Goal: Task Accomplishment & Management: Complete application form

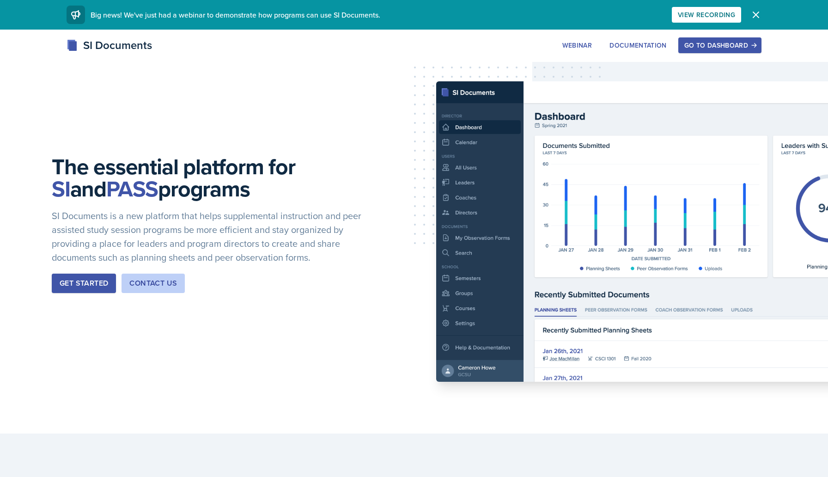
click at [700, 45] on div "Go to Dashboard" at bounding box center [720, 45] width 71 height 7
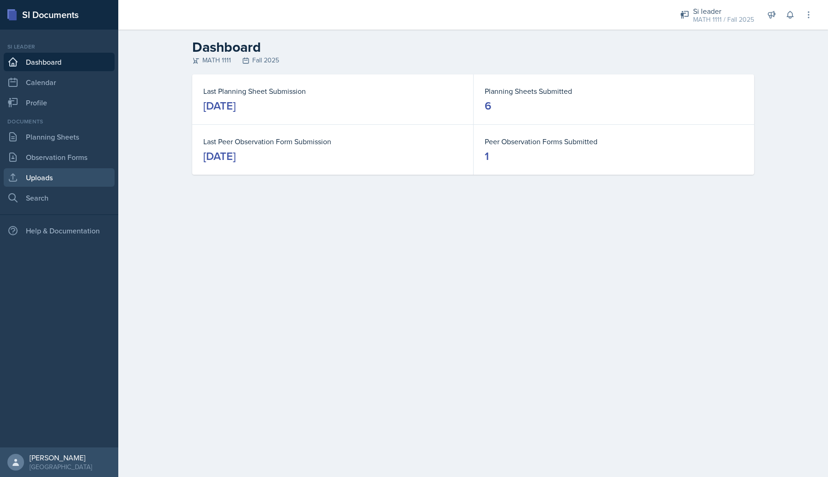
click at [39, 174] on link "Uploads" at bounding box center [59, 177] width 111 height 18
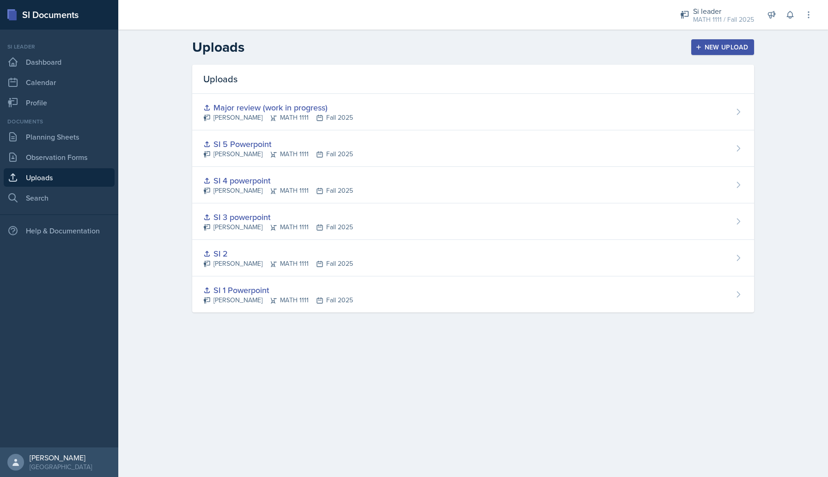
click at [708, 43] on div "New Upload" at bounding box center [723, 46] width 51 height 7
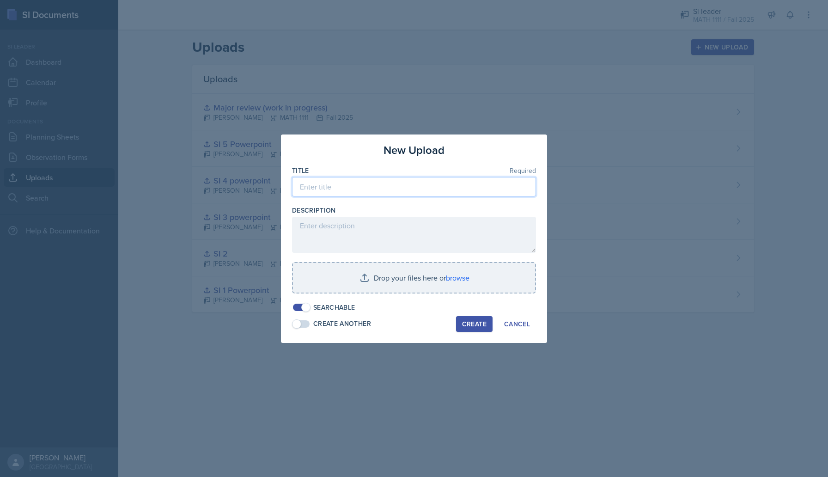
click at [388, 178] on input at bounding box center [414, 186] width 244 height 19
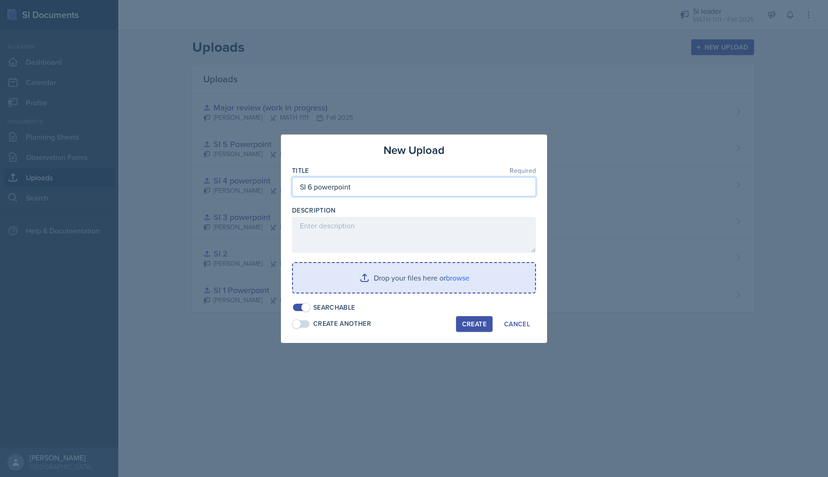
type input "SI 6 powerpoint"
click at [386, 274] on input "file" at bounding box center [414, 278] width 242 height 30
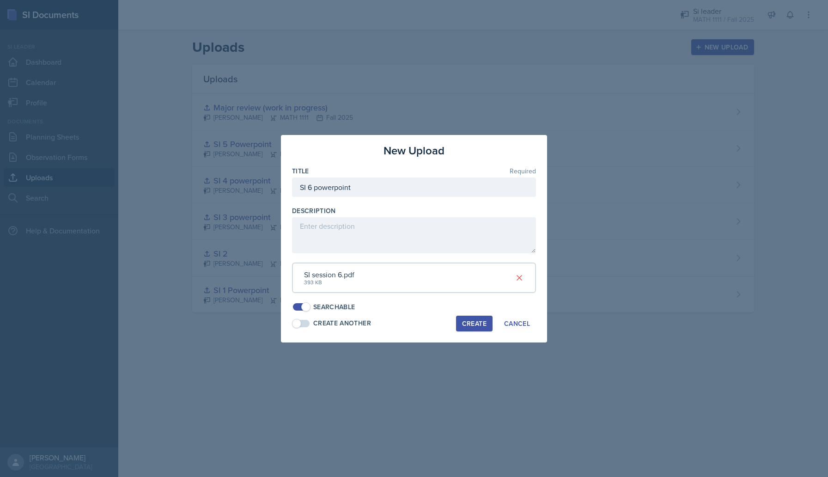
click at [467, 325] on div "Create" at bounding box center [474, 323] width 24 height 7
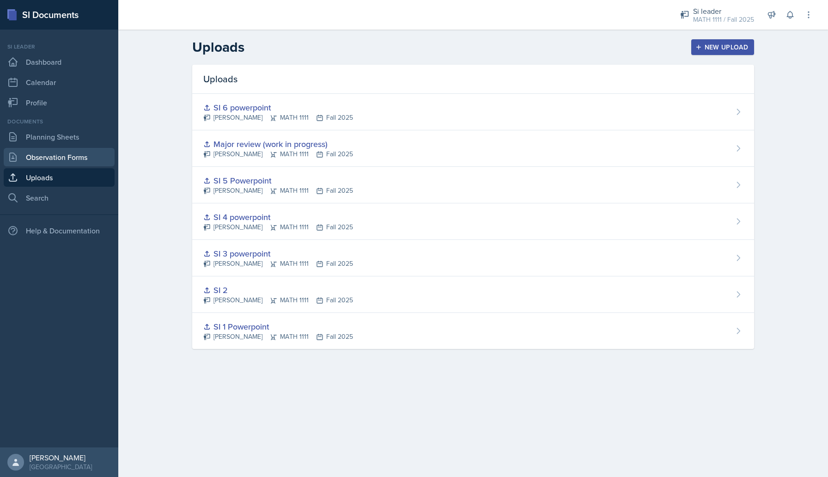
click at [54, 152] on link "Observation Forms" at bounding box center [59, 157] width 111 height 18
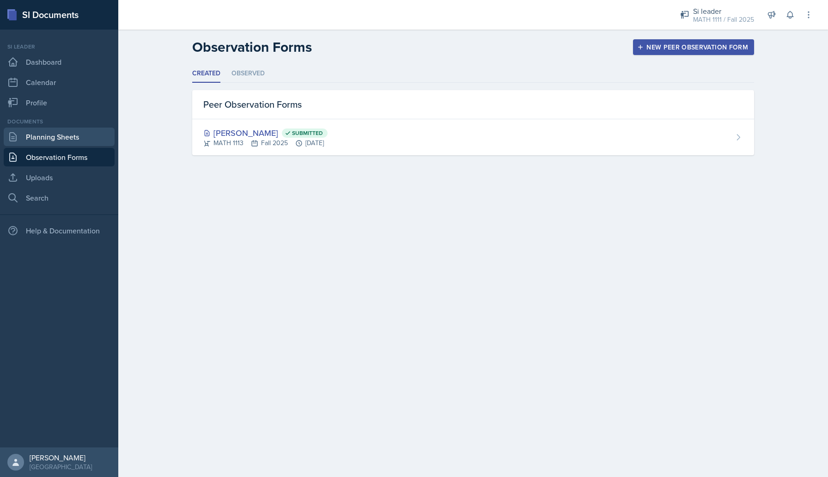
click at [47, 137] on link "Planning Sheets" at bounding box center [59, 137] width 111 height 18
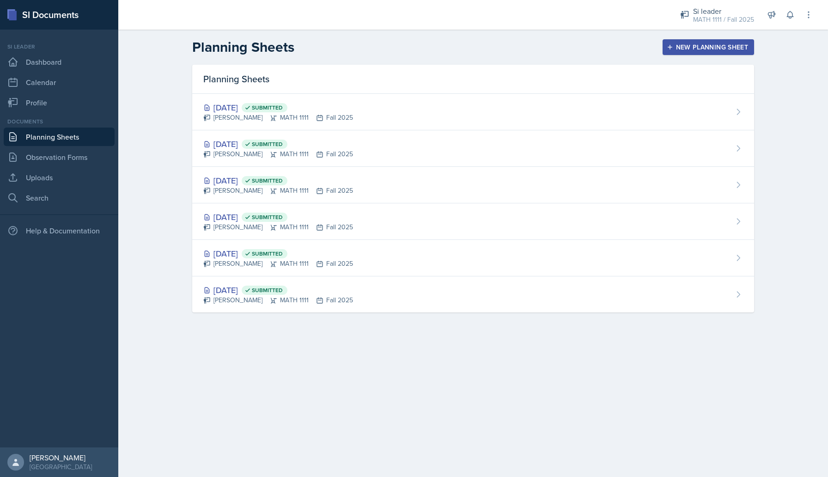
click at [688, 44] on div "New Planning Sheet" at bounding box center [709, 46] width 80 height 7
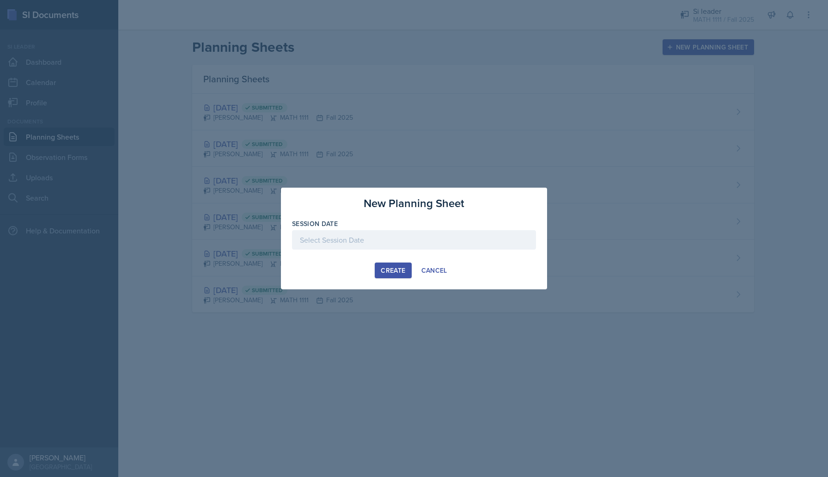
click at [400, 239] on div at bounding box center [414, 239] width 244 height 19
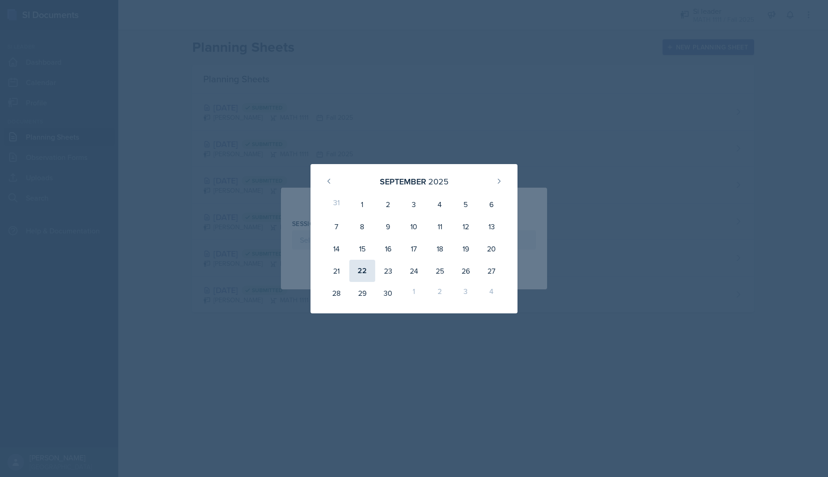
click at [366, 277] on div "22" at bounding box center [362, 271] width 26 height 22
type input "[DATE]"
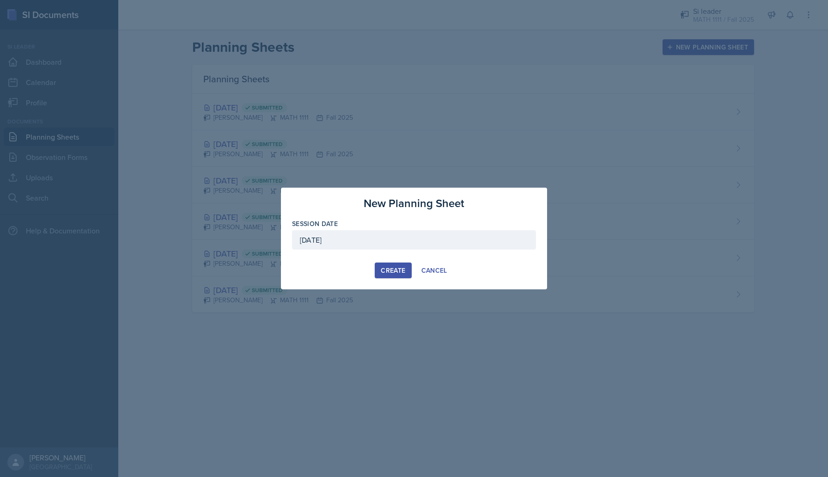
click at [398, 267] on div "Create" at bounding box center [393, 270] width 24 height 7
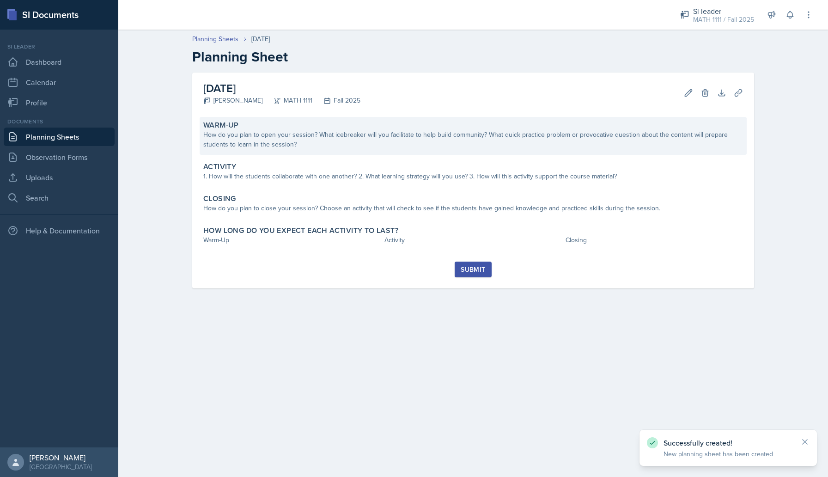
click at [352, 127] on div "Warm-Up" at bounding box center [473, 125] width 540 height 9
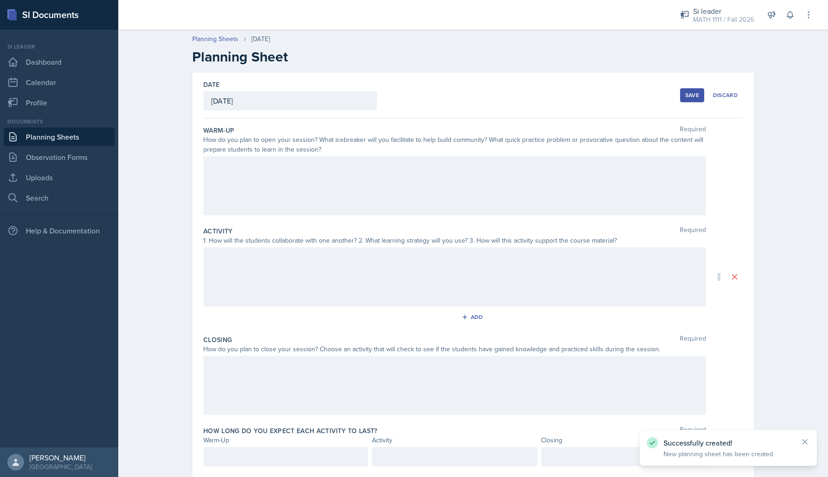
click at [319, 191] on div at bounding box center [454, 185] width 503 height 59
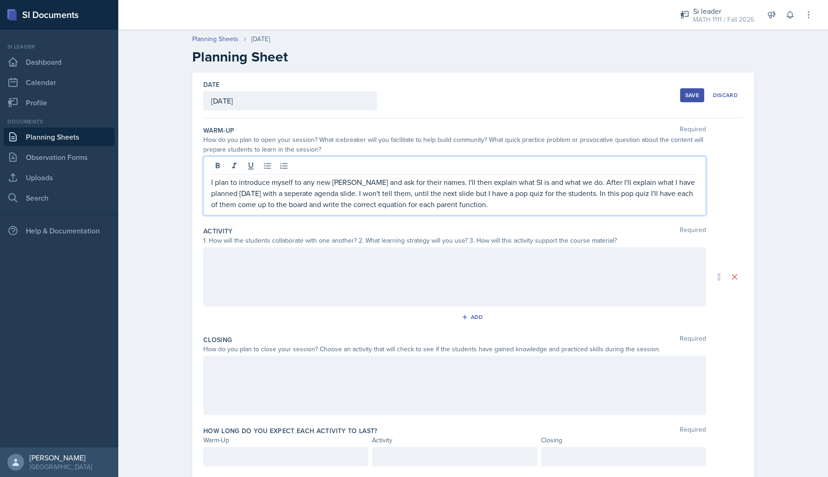
click at [349, 276] on div at bounding box center [454, 276] width 503 height 59
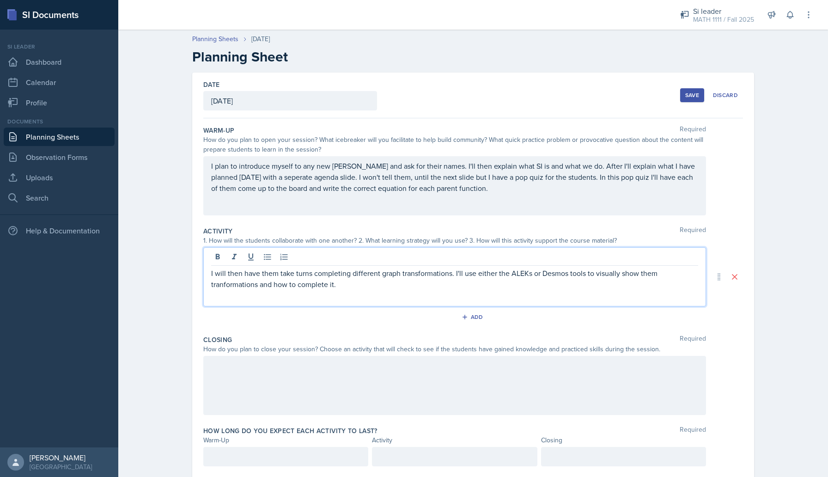
click at [226, 285] on p "I will then have them take turns completing different graph transformations. I'…" at bounding box center [454, 279] width 487 height 22
click at [232, 284] on p "I will then have them take turns completing different graph transformations. I'…" at bounding box center [454, 279] width 487 height 22
copy p "tranformations"
click at [353, 286] on p "I will then have them take turns completing different graph transformations. I'…" at bounding box center [454, 279] width 487 height 22
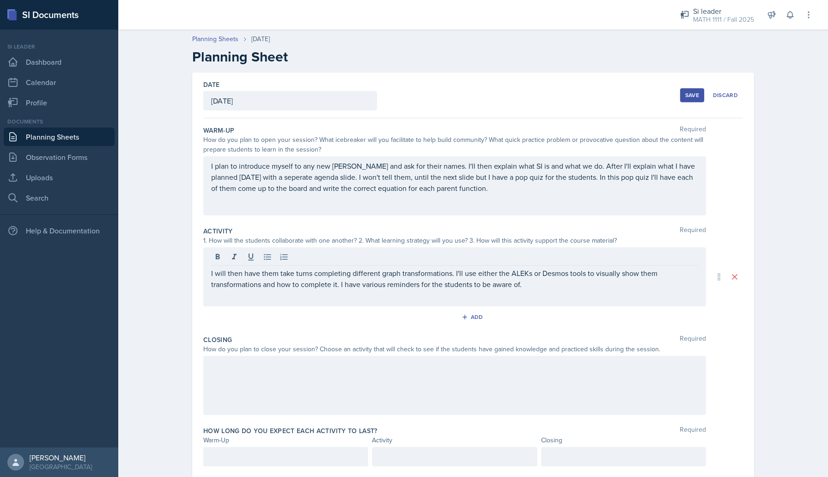
click at [308, 400] on div at bounding box center [454, 385] width 503 height 59
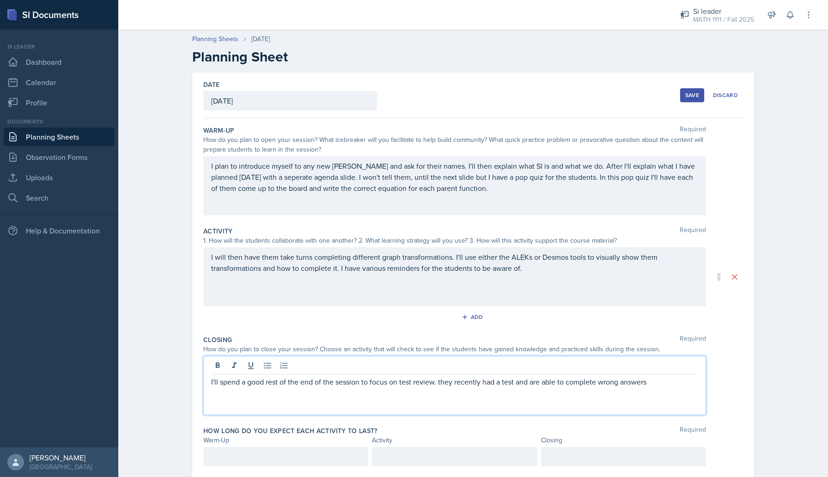
click at [605, 382] on p "I'll spend a good rest of the end of the session to focus on test review. they …" at bounding box center [454, 381] width 487 height 11
click at [225, 400] on div "I'll spend a good rest of the end of the session to focus on test review. they …" at bounding box center [454, 385] width 503 height 59
click at [221, 396] on p "I'll spend a good rest of the end of the session to focus on test review. they …" at bounding box center [454, 387] width 487 height 22
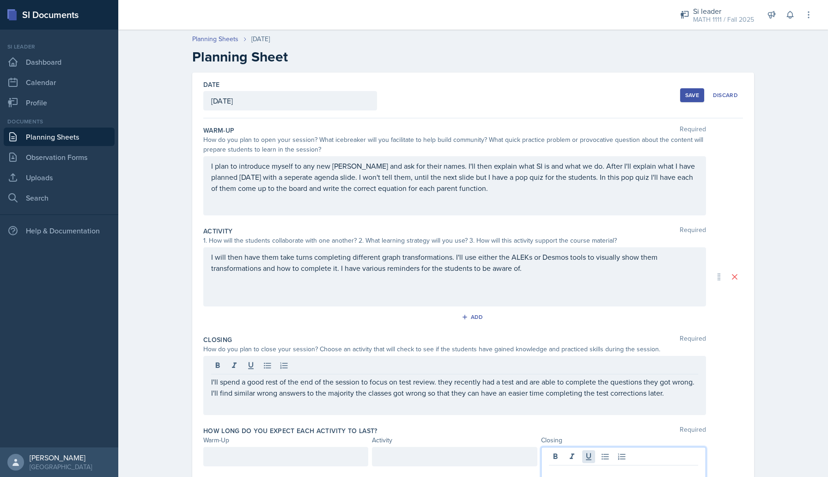
click at [590, 453] on div at bounding box center [623, 465] width 165 height 36
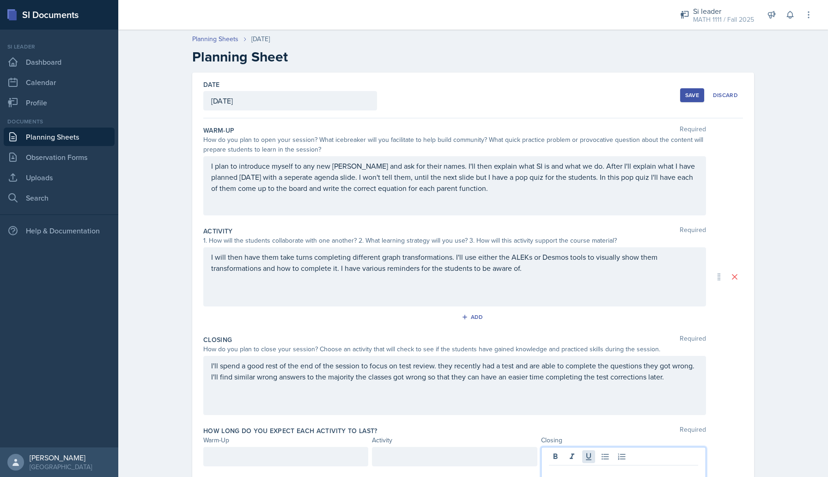
scroll to position [43, 0]
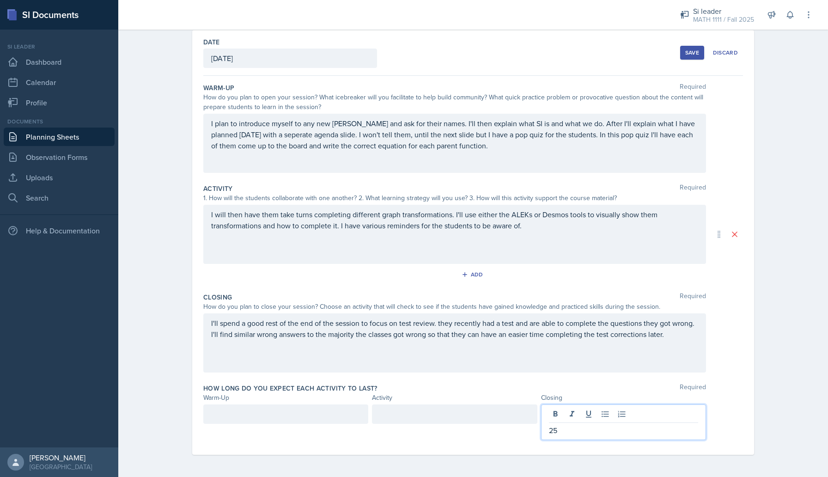
click at [499, 411] on div at bounding box center [454, 413] width 165 height 19
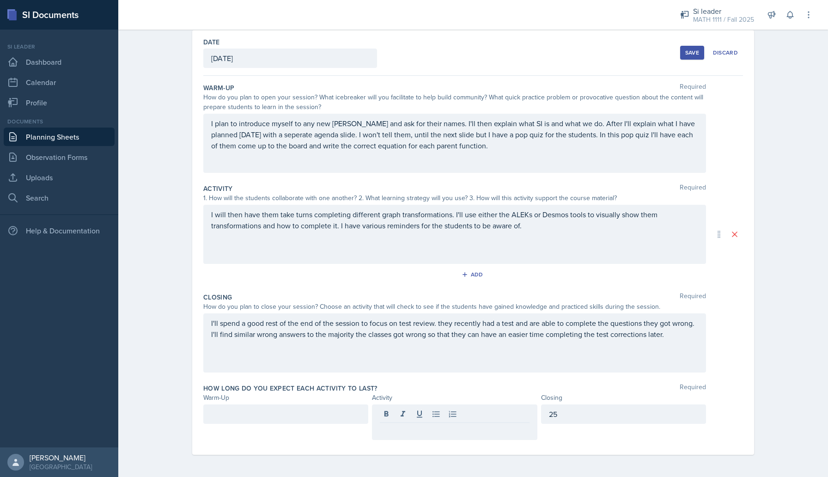
click at [577, 420] on div "25" at bounding box center [623, 413] width 165 height 19
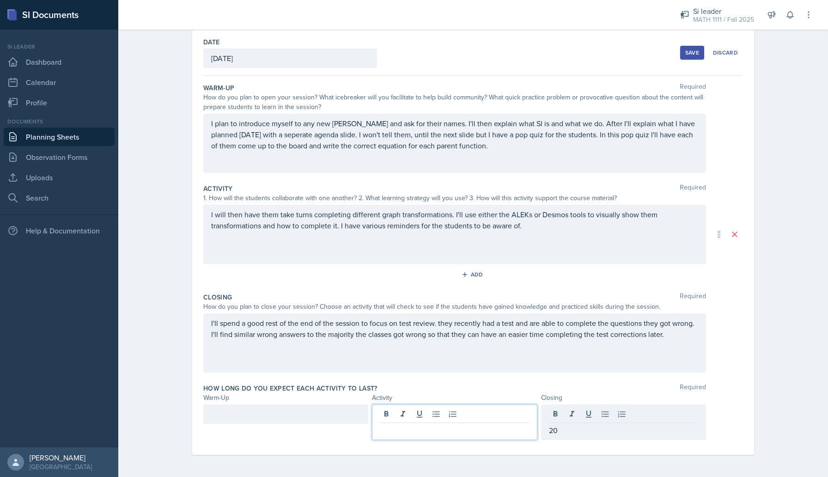
click at [511, 416] on div at bounding box center [454, 422] width 165 height 36
click at [572, 412] on div "20" at bounding box center [623, 413] width 165 height 19
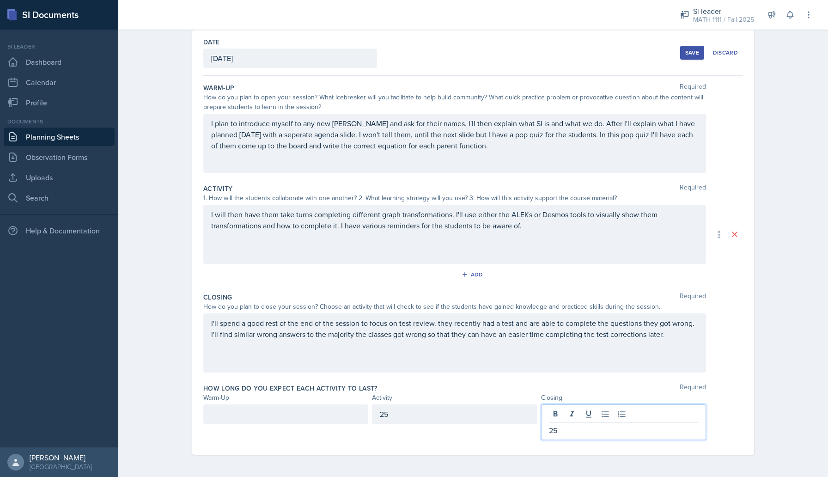
click at [477, 389] on div "How long do you expect each activity to last? Required" at bounding box center [473, 388] width 540 height 9
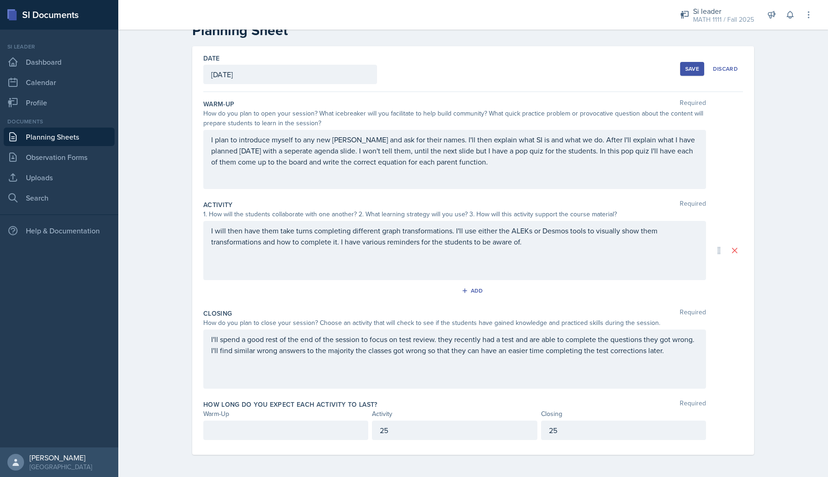
click at [316, 432] on p at bounding box center [285, 430] width 149 height 11
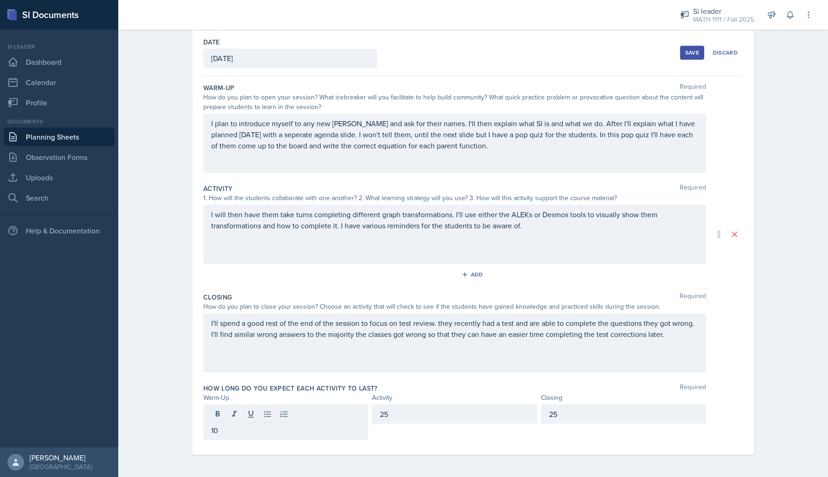
click at [424, 379] on div "Closing Required How do you plan to close your session? Choose an activity that…" at bounding box center [473, 334] width 540 height 91
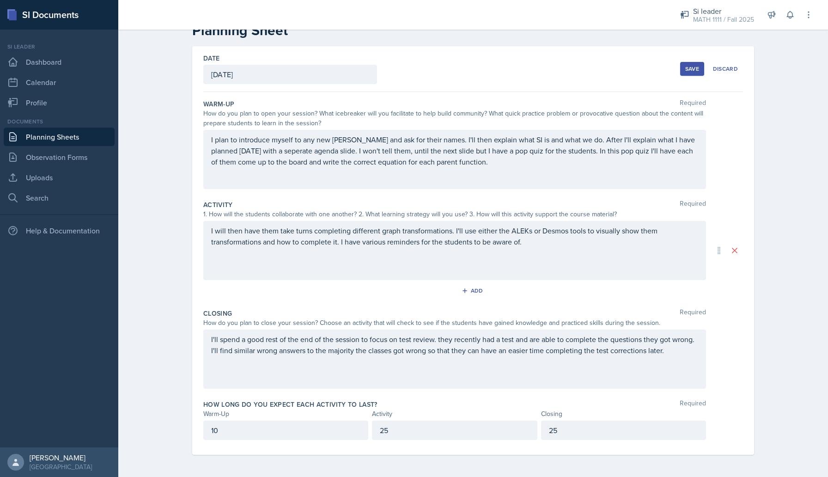
click at [690, 65] on div "Save" at bounding box center [693, 68] width 14 height 7
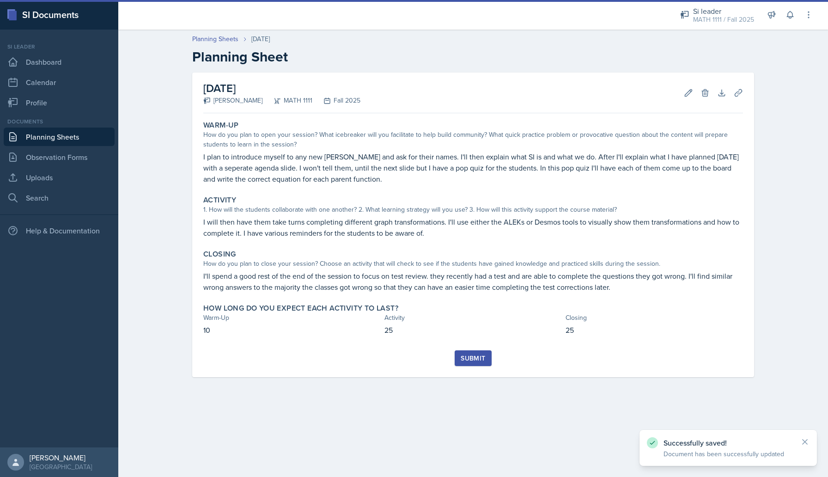
scroll to position [0, 0]
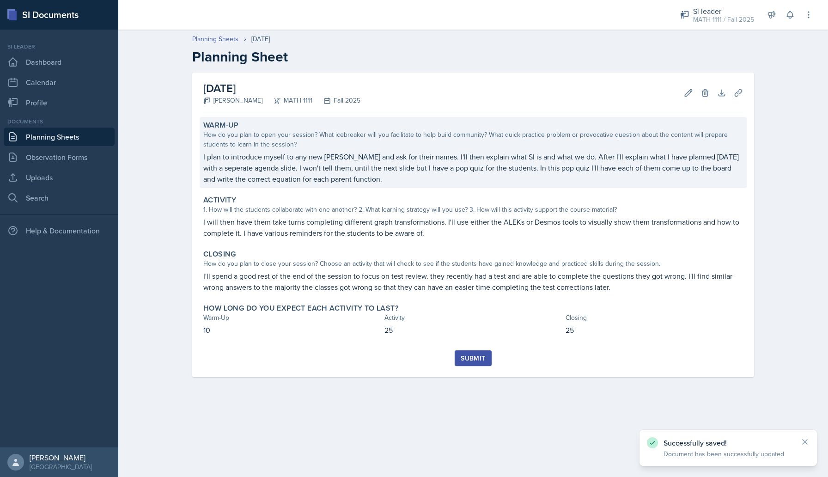
click at [575, 155] on p "I plan to introduce myself to any new [PERSON_NAME] and ask for their names. I'…" at bounding box center [473, 167] width 540 height 33
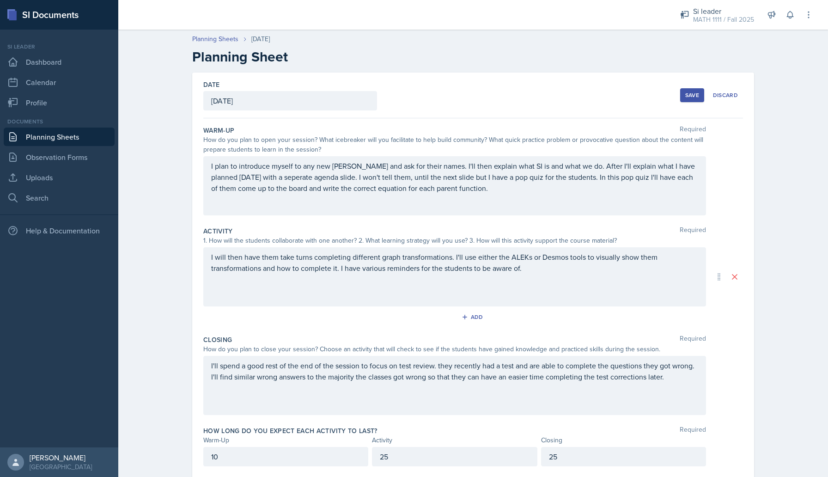
click at [319, 187] on p "I plan to introduce myself to any new [PERSON_NAME] and ask for their names. I'…" at bounding box center [454, 176] width 487 height 33
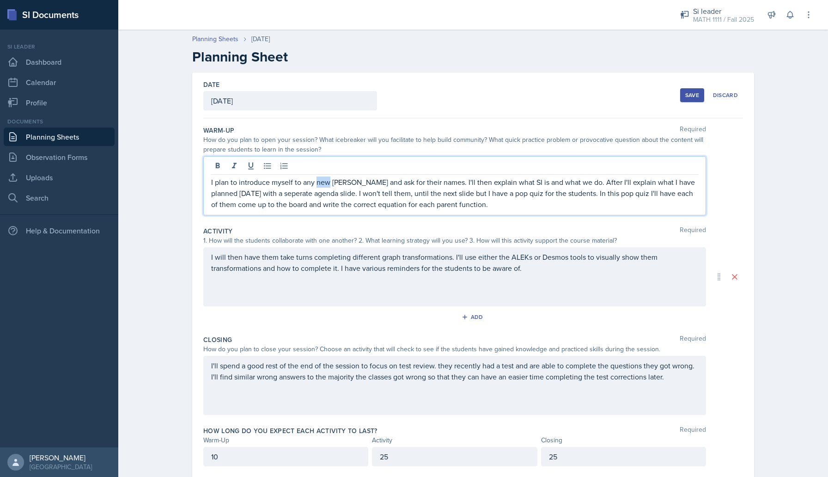
click at [319, 187] on p "I plan to introduce myself to any new [PERSON_NAME] and ask for their names. I'…" at bounding box center [454, 193] width 487 height 33
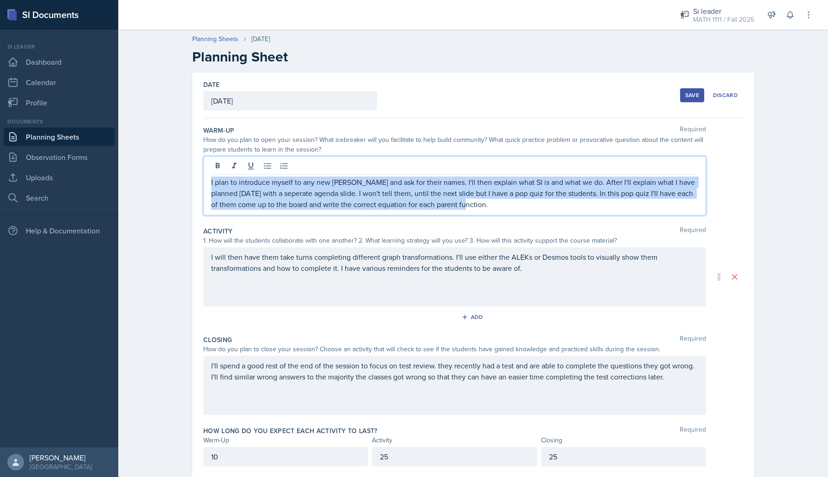
click at [319, 187] on p "I plan to introduce myself to any new [PERSON_NAME] and ask for their names. I'…" at bounding box center [454, 193] width 487 height 33
copy p "I plan to introduce myself to any new [PERSON_NAME] and ask for their names. I'…"
click at [269, 194] on p "I plan to introduce myself to any new [PERSON_NAME] and ask for their names. I'…" at bounding box center [454, 193] width 487 height 33
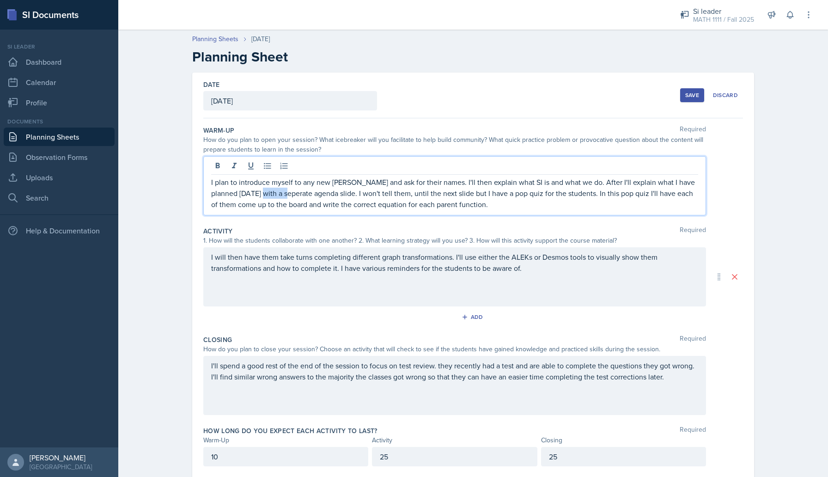
click at [269, 194] on p "I plan to introduce myself to any new [PERSON_NAME] and ask for their names. I'…" at bounding box center [454, 193] width 487 height 33
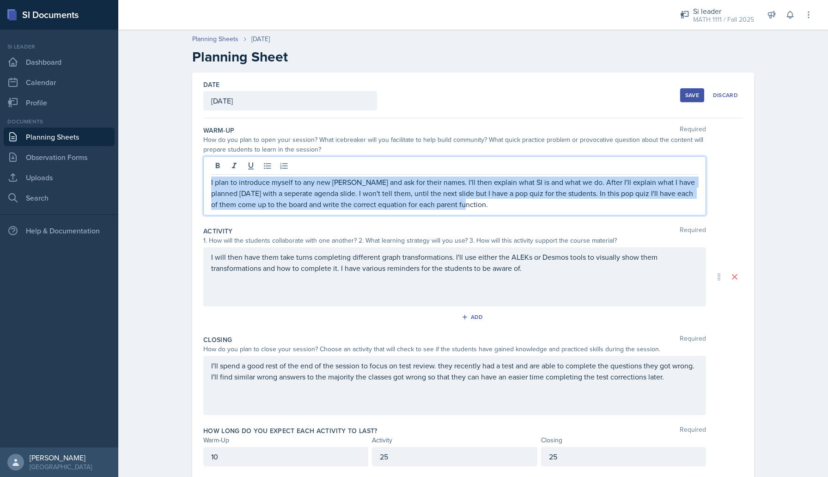
click at [269, 194] on p "I plan to introduce myself to any new [PERSON_NAME] and ask for their names. I'…" at bounding box center [454, 193] width 487 height 33
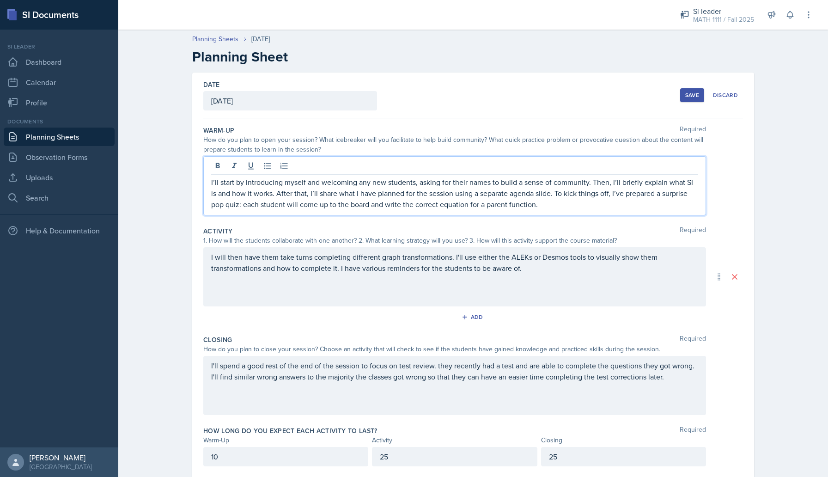
click at [284, 262] on div "I will then have them take turns completing different graph transformations. I'…" at bounding box center [454, 276] width 503 height 59
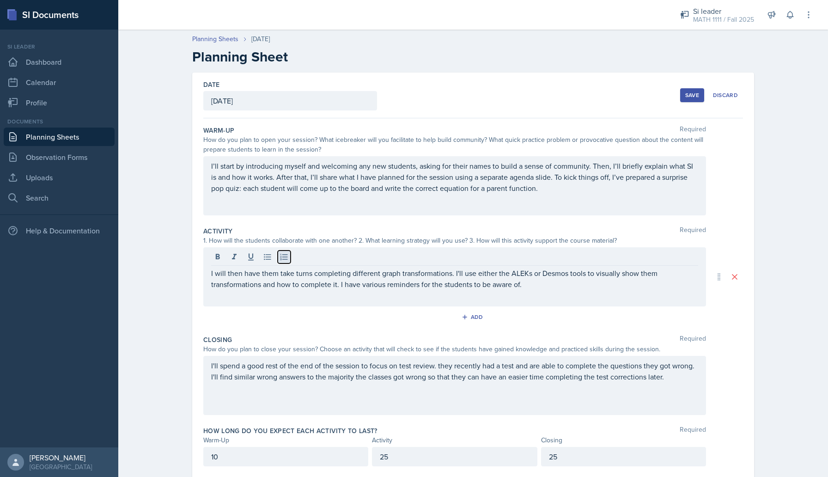
click at [284, 262] on button at bounding box center [284, 257] width 13 height 13
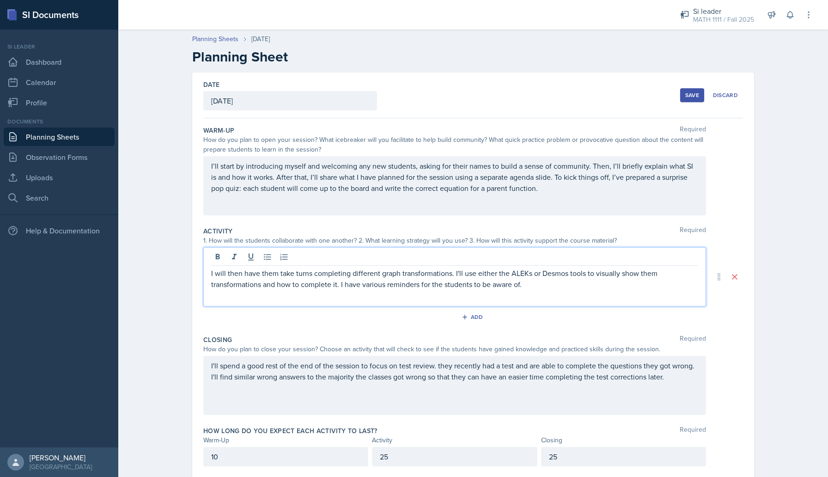
click at [282, 282] on p "I will then have them take turns completing different graph transformations. I'…" at bounding box center [454, 279] width 487 height 22
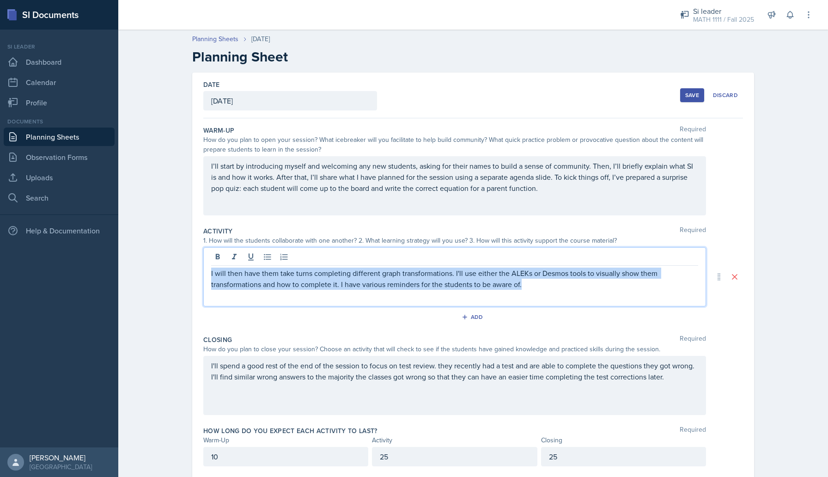
click at [282, 282] on p "I will then have them take turns completing different graph transformations. I'…" at bounding box center [454, 279] width 487 height 22
copy p "I will then have them take turns completing different graph transformations. I'…"
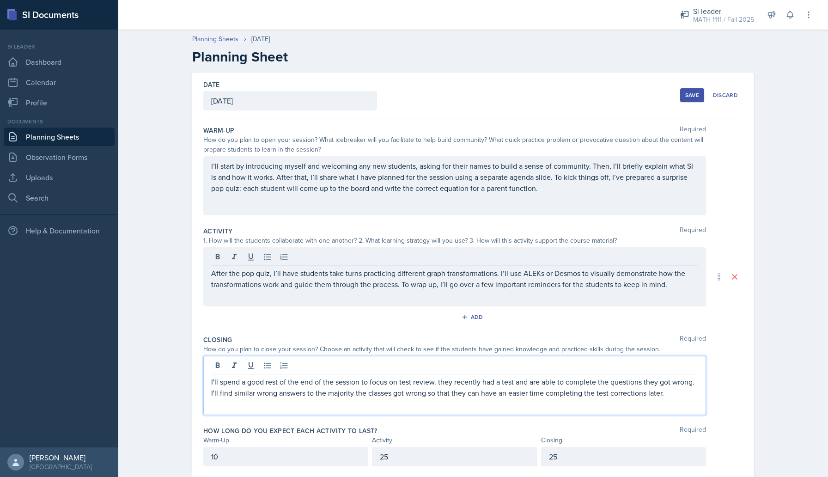
click at [275, 377] on p "I'll spend a good rest of the end of the session to focus on test review. they …" at bounding box center [454, 387] width 487 height 22
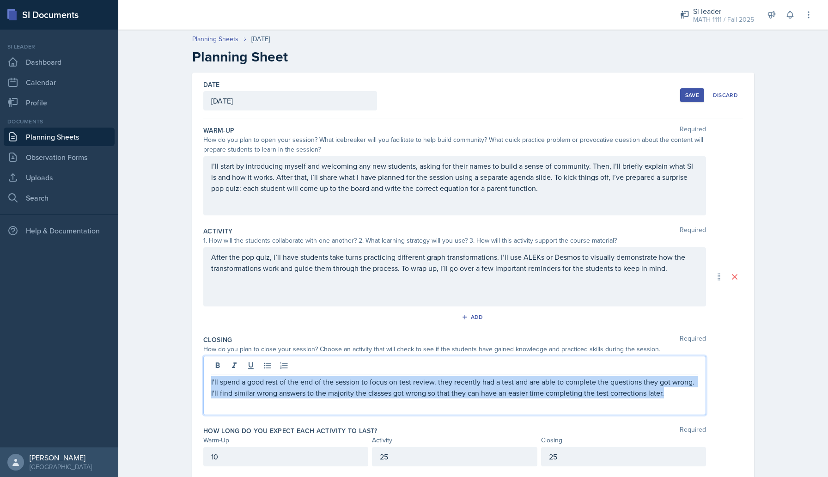
click at [275, 377] on p "I'll spend a good rest of the end of the session to focus on test review. they …" at bounding box center [454, 387] width 487 height 22
copy p "I'll spend a good rest of the end of the session to focus on test review. they …"
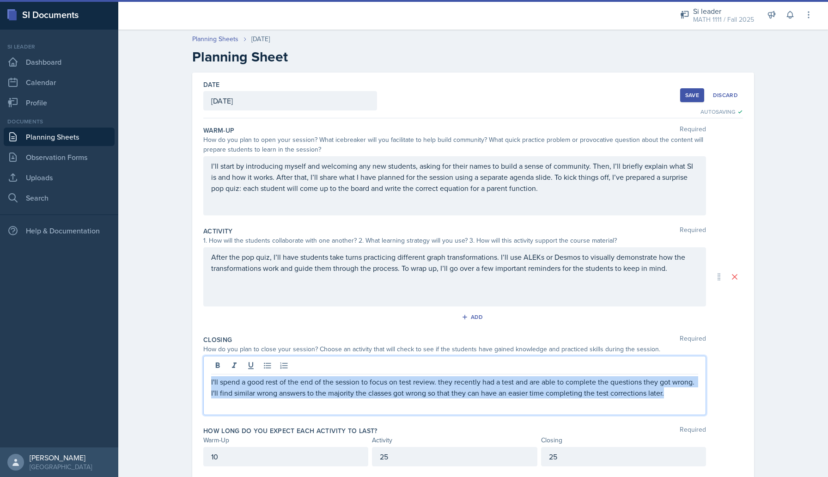
click at [359, 392] on p "I'll spend a good rest of the end of the session to focus on test review. they …" at bounding box center [454, 387] width 487 height 22
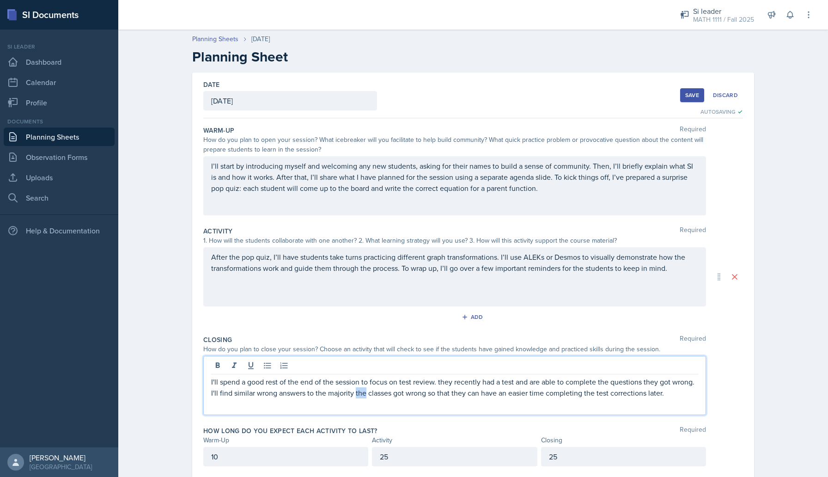
click at [359, 392] on p "I'll spend a good rest of the end of the session to focus on test review. they …" at bounding box center [454, 387] width 487 height 22
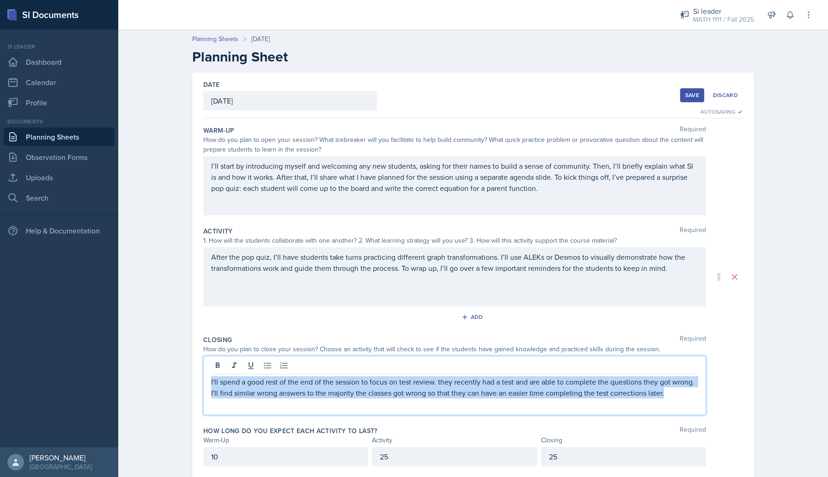
click at [359, 392] on p "I'll spend a good rest of the end of the session to focus on test review. they …" at bounding box center [454, 387] width 487 height 22
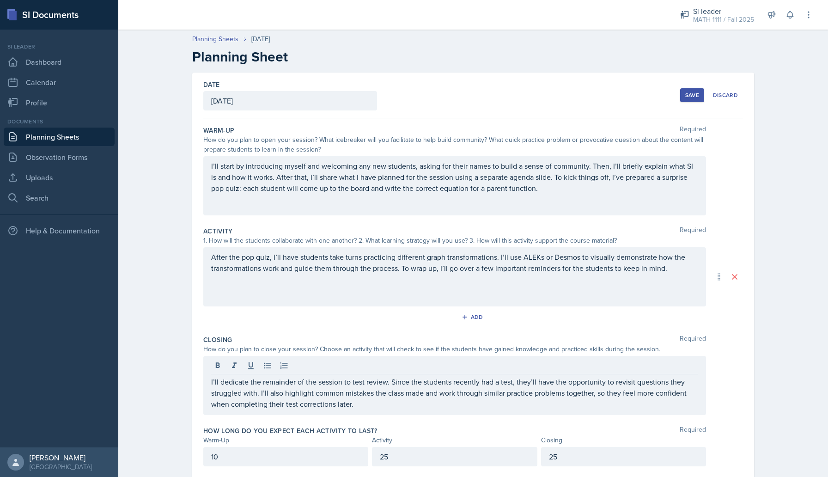
click at [686, 93] on div "Save" at bounding box center [693, 95] width 14 height 7
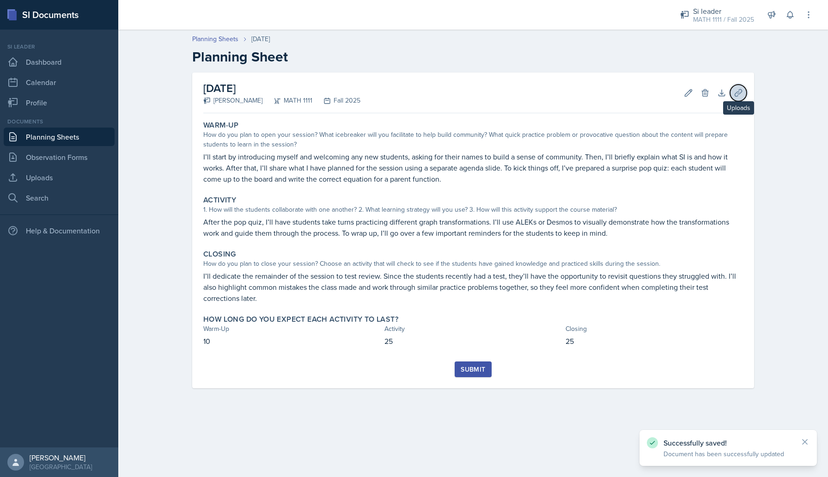
click at [736, 91] on icon at bounding box center [738, 92] width 9 height 9
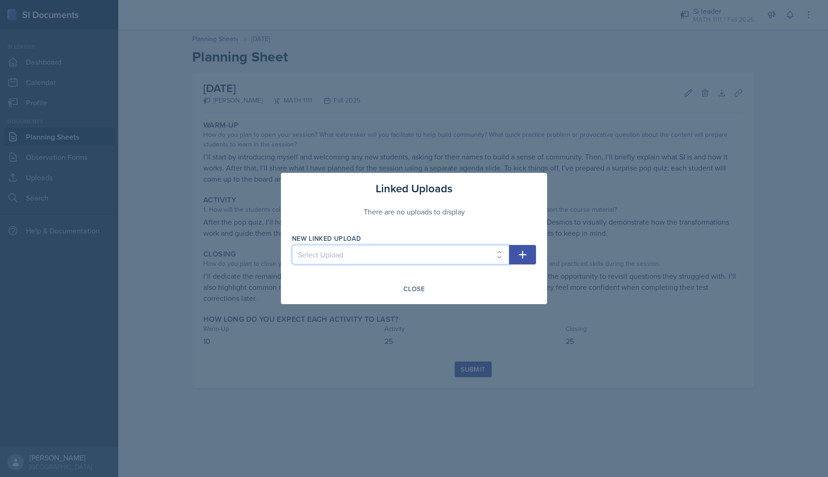
click at [404, 261] on select "Select Upload SI 1 Powerpoint SI 2 SI 3 powerpoint SI 4 powerpoint SI 5 Powerpo…" at bounding box center [400, 254] width 217 height 19
select select "ea9ebb9d-3abc-4441-91ad-db4ebb5e897d"
click at [292, 245] on select "Select Upload SI 1 Powerpoint SI 2 SI 3 powerpoint SI 4 powerpoint SI 5 Powerpo…" at bounding box center [400, 254] width 217 height 19
click at [521, 253] on icon "button" at bounding box center [522, 254] width 11 height 11
select select
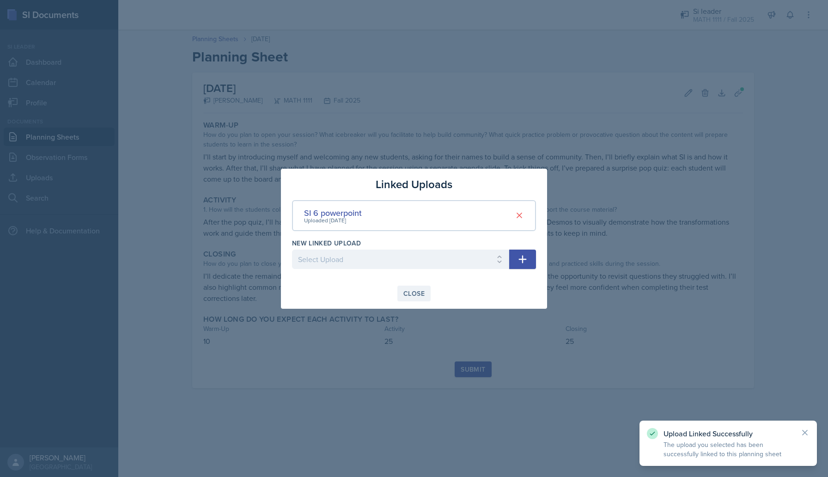
click at [417, 293] on div "Close" at bounding box center [414, 293] width 21 height 7
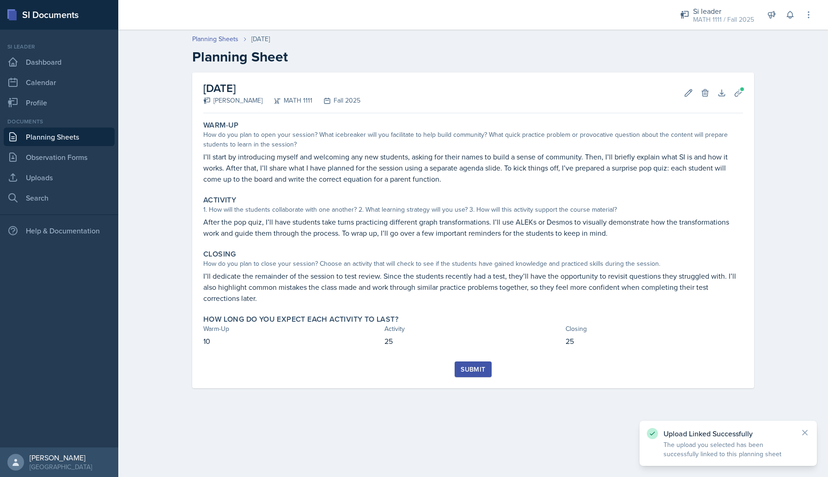
click at [465, 370] on div "Submit" at bounding box center [473, 369] width 24 height 7
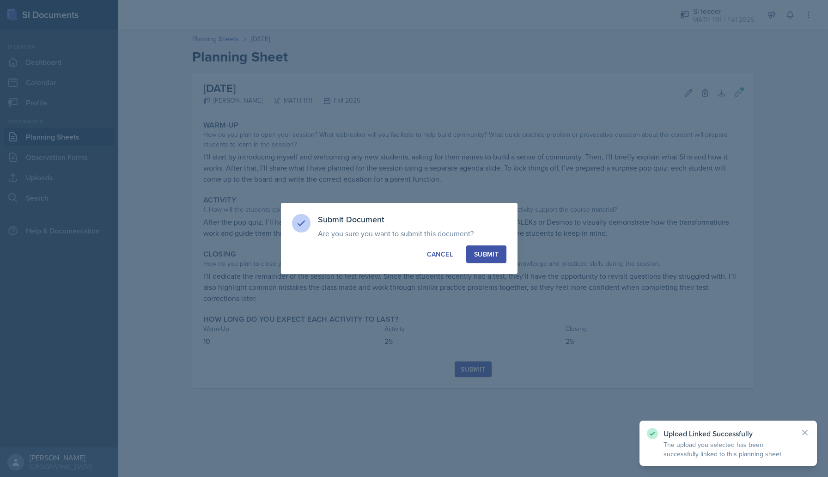
click at [492, 255] on div "Submit" at bounding box center [486, 254] width 24 height 9
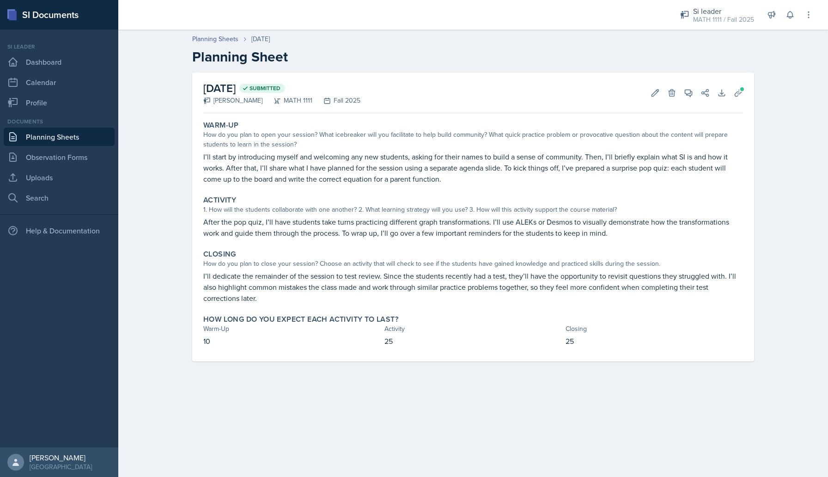
click at [37, 136] on link "Planning Sheets" at bounding box center [59, 137] width 111 height 18
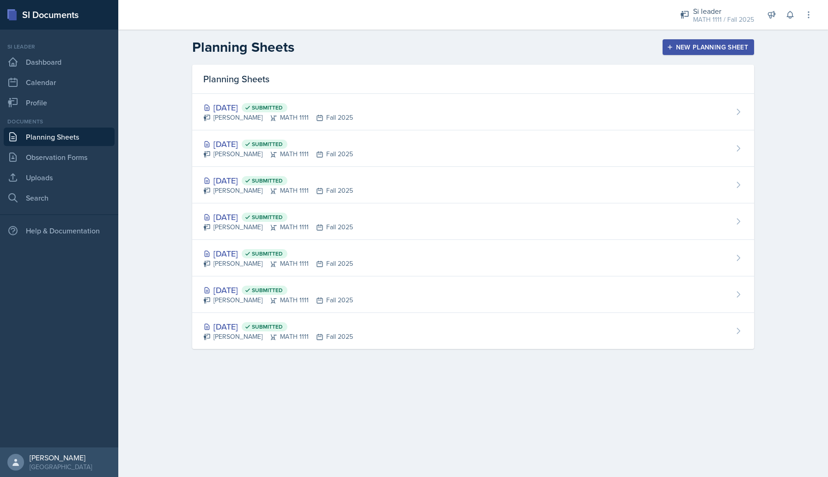
click at [751, 45] on button "New Planning Sheet" at bounding box center [709, 47] width 92 height 16
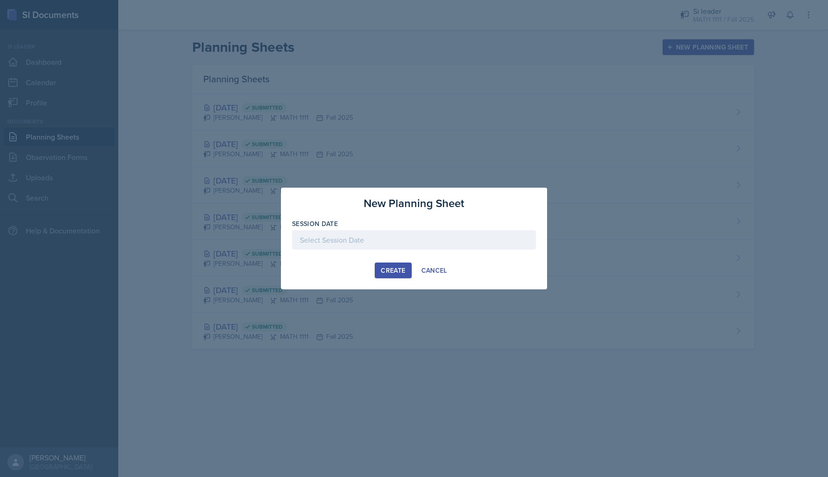
click at [401, 245] on div at bounding box center [414, 239] width 244 height 19
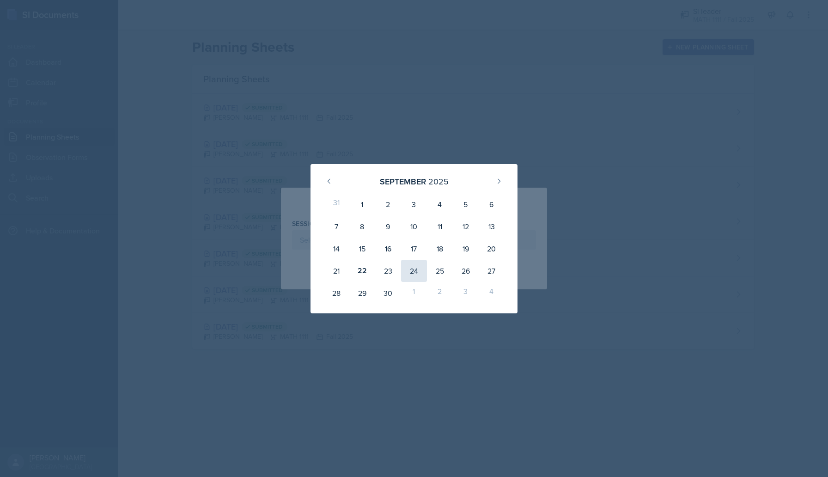
click at [416, 269] on div "24" at bounding box center [414, 271] width 26 height 22
type input "[DATE]"
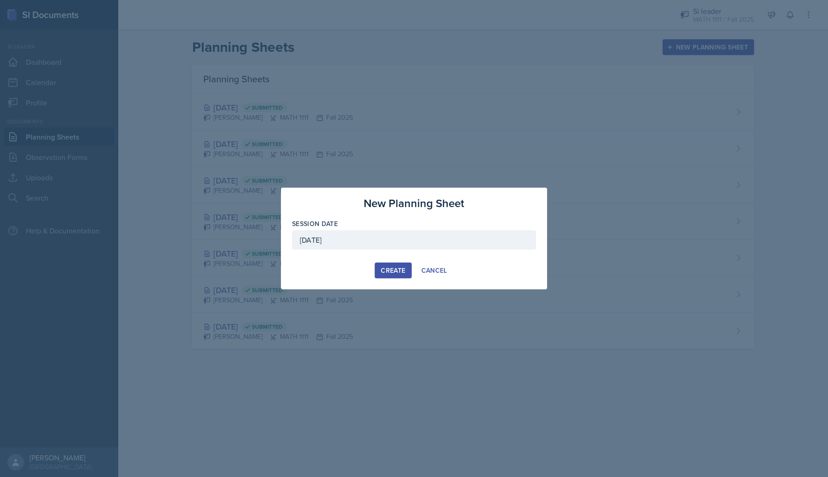
click at [393, 268] on div "Create" at bounding box center [393, 270] width 24 height 7
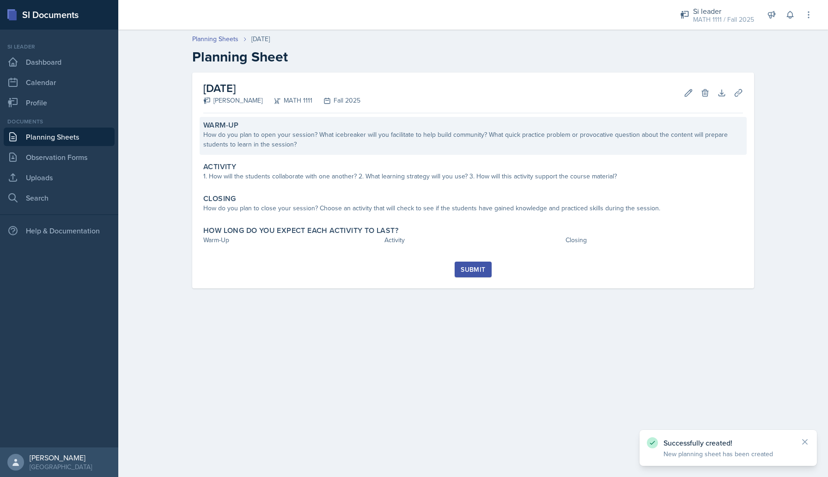
click at [333, 139] on div "How do you plan to open your session? What icebreaker will you facilitate to he…" at bounding box center [473, 139] width 540 height 19
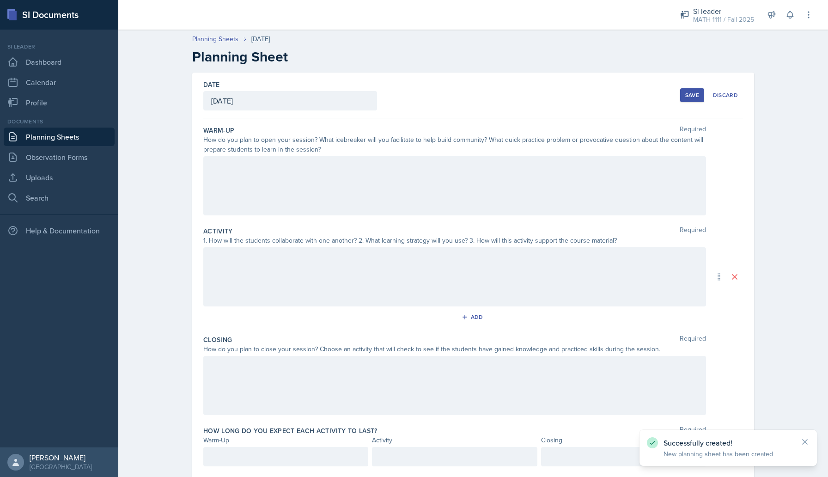
click at [301, 182] on div at bounding box center [454, 185] width 503 height 59
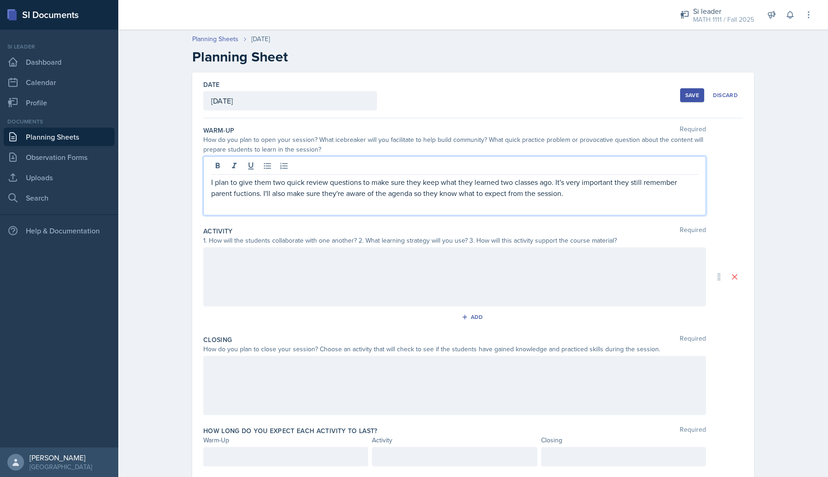
click at [243, 193] on p "I plan to give them two quick review questions to make sure they keep what they…" at bounding box center [454, 188] width 487 height 22
click at [608, 195] on p "I plan to give them two quick review questions to make sure they keep what they…" at bounding box center [454, 188] width 487 height 22
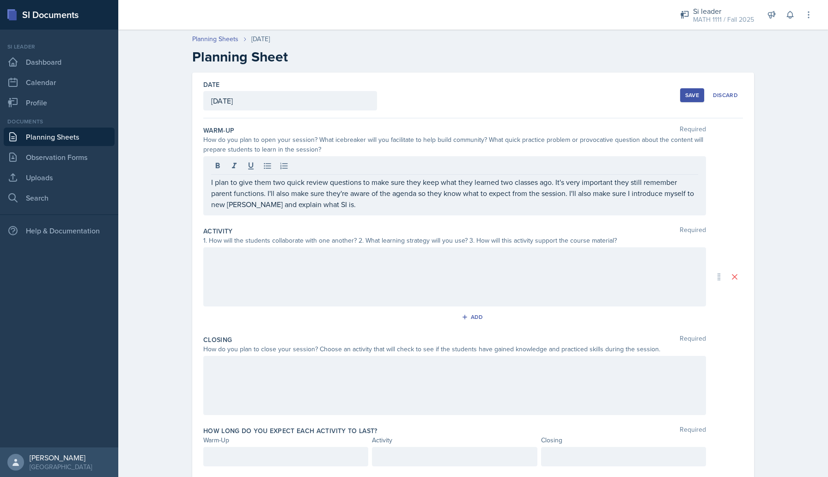
click at [447, 269] on div at bounding box center [454, 276] width 503 height 59
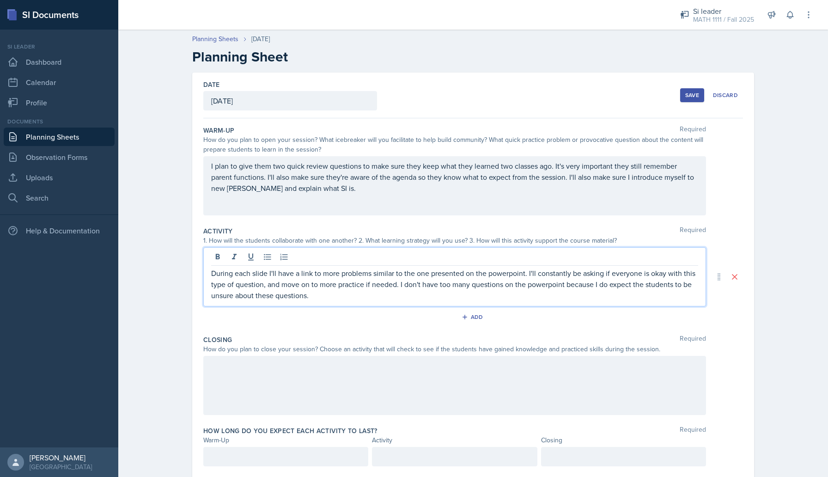
click at [287, 399] on div at bounding box center [454, 385] width 503 height 59
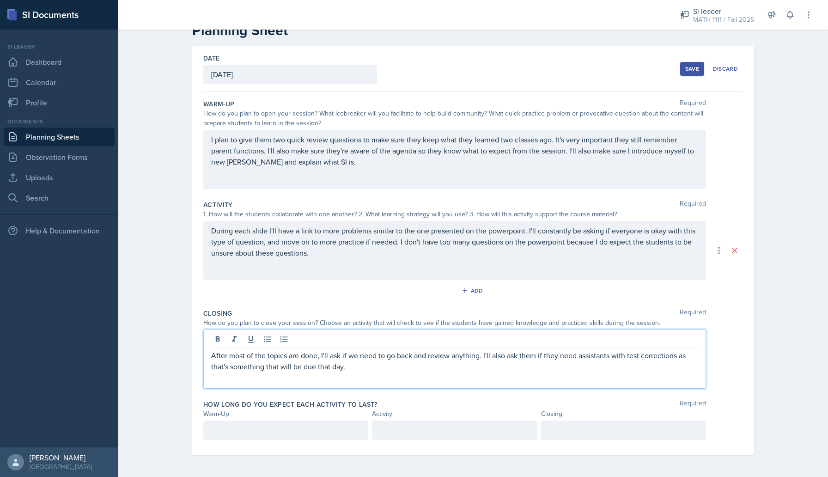
click at [556, 432] on p at bounding box center [623, 430] width 149 height 11
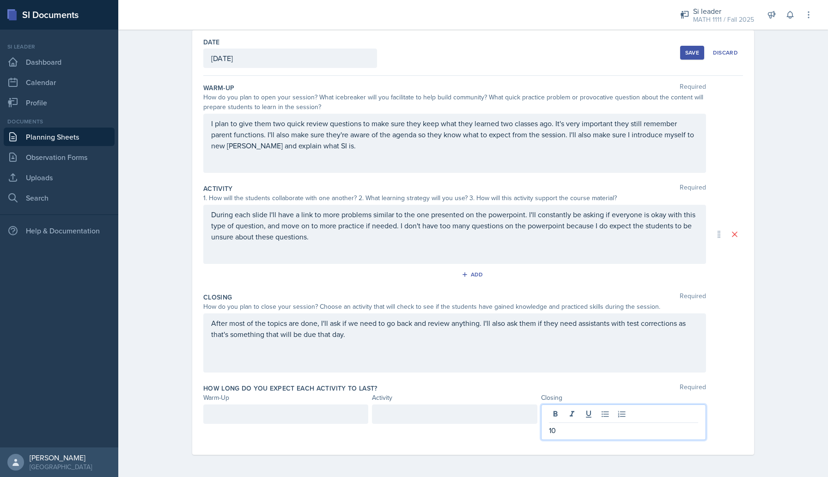
click at [502, 420] on div at bounding box center [454, 413] width 165 height 19
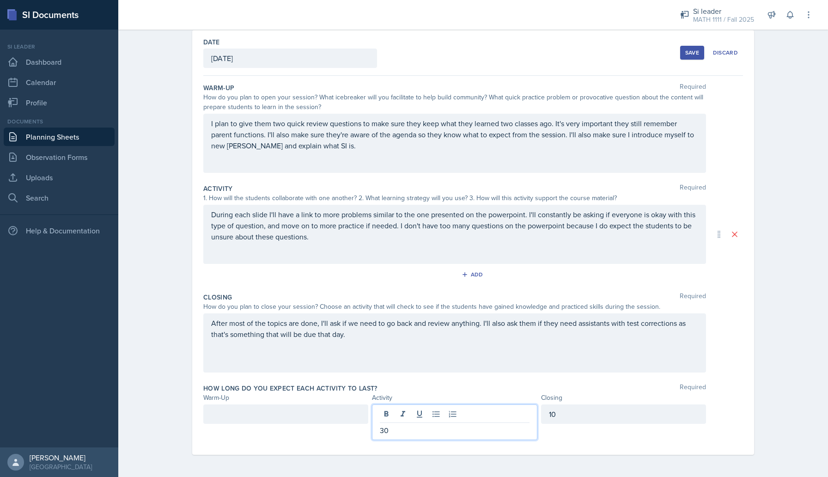
click at [312, 414] on div at bounding box center [285, 413] width 165 height 19
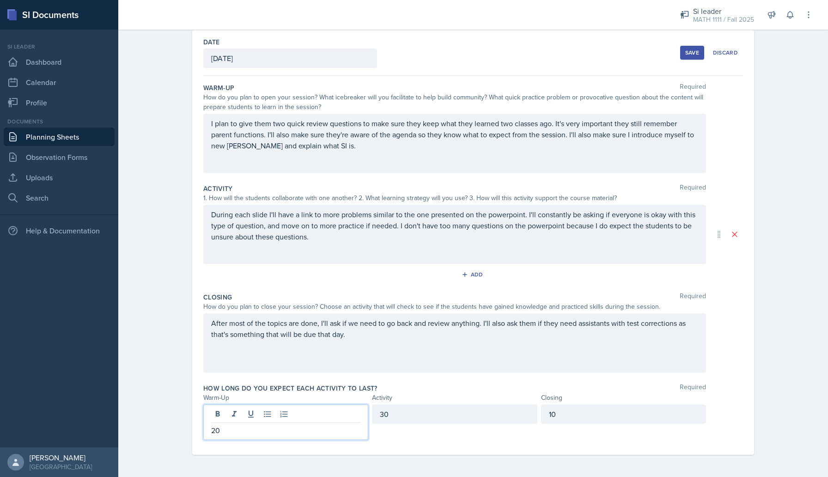
click at [379, 388] on div "How long do you expect each activity to last? Required" at bounding box center [473, 388] width 540 height 9
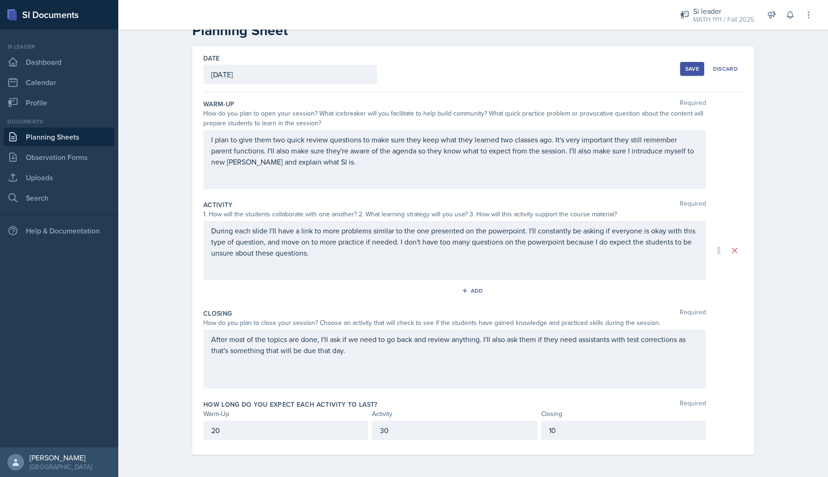
scroll to position [26, 0]
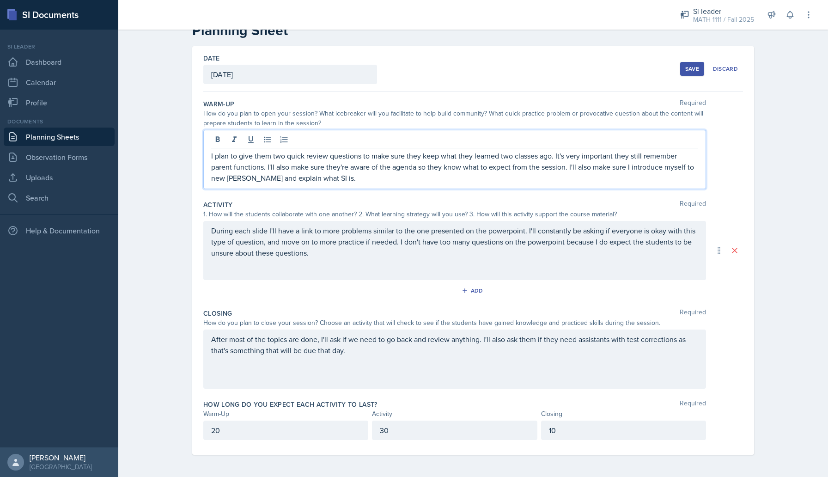
click at [233, 146] on div "I plan to give them two quick review questions to make sure they keep what they…" at bounding box center [454, 159] width 503 height 59
click at [233, 146] on div at bounding box center [454, 140] width 487 height 15
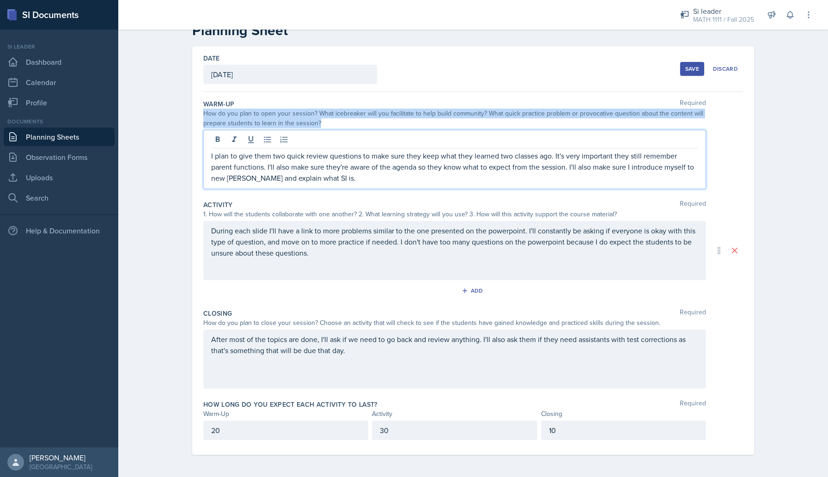
click at [233, 146] on div at bounding box center [454, 140] width 487 height 15
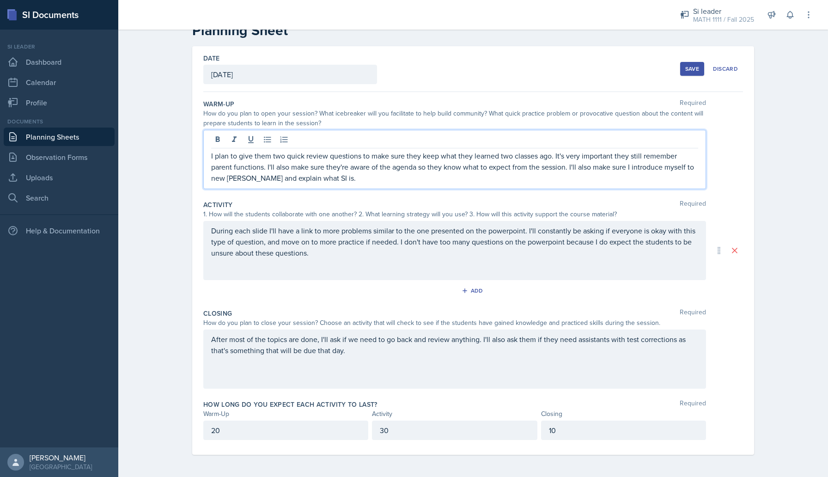
click at [233, 164] on p "I plan to give them two quick review questions to make sure they keep what they…" at bounding box center [454, 166] width 487 height 33
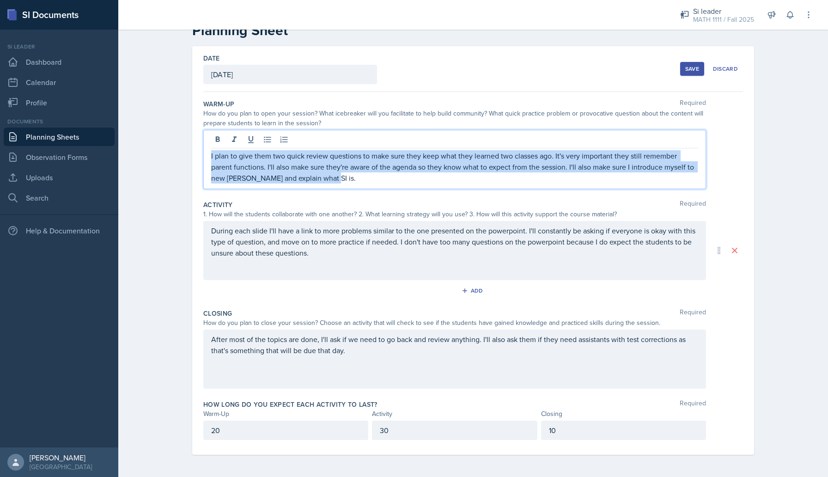
click at [233, 164] on p "I plan to give them two quick review questions to make sure they keep what they…" at bounding box center [454, 166] width 487 height 33
copy p "I plan to give them two quick review questions to make sure they keep what they…"
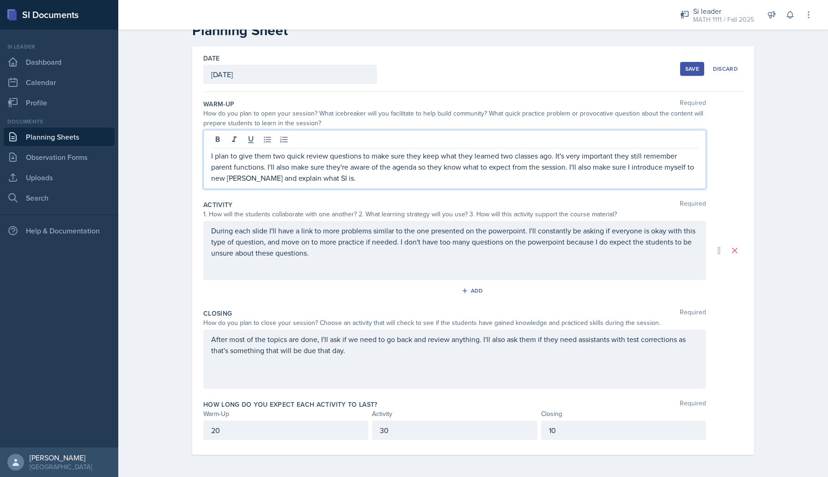
click at [283, 174] on p "I plan to give them two quick review questions to make sure they keep what they…" at bounding box center [454, 166] width 487 height 33
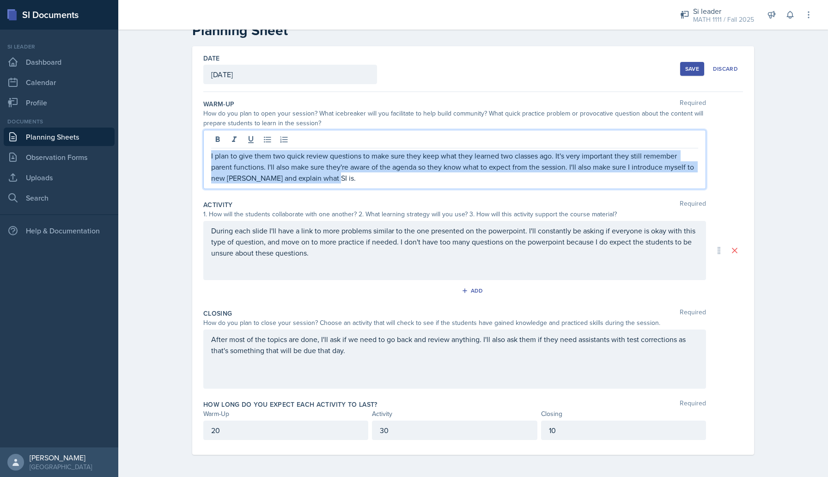
click at [283, 174] on p "I plan to give them two quick review questions to make sure they keep what they…" at bounding box center [454, 166] width 487 height 33
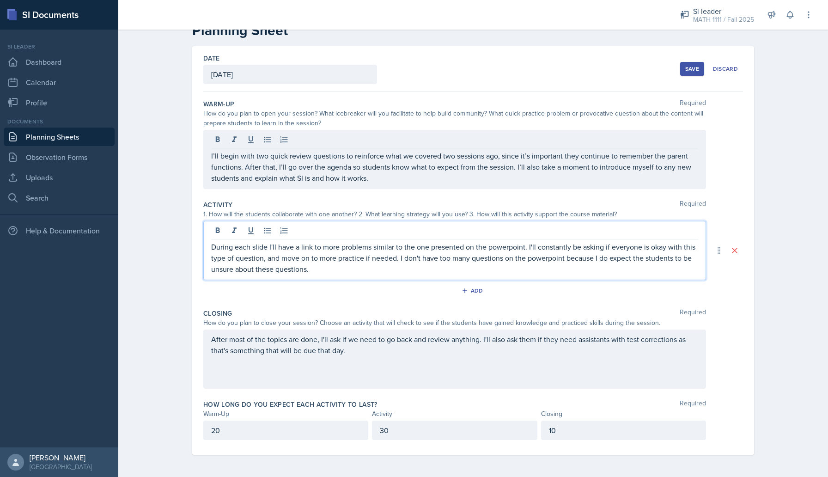
click at [257, 239] on div "During each slide I'll have a link to more problems similar to the one presente…" at bounding box center [454, 250] width 503 height 59
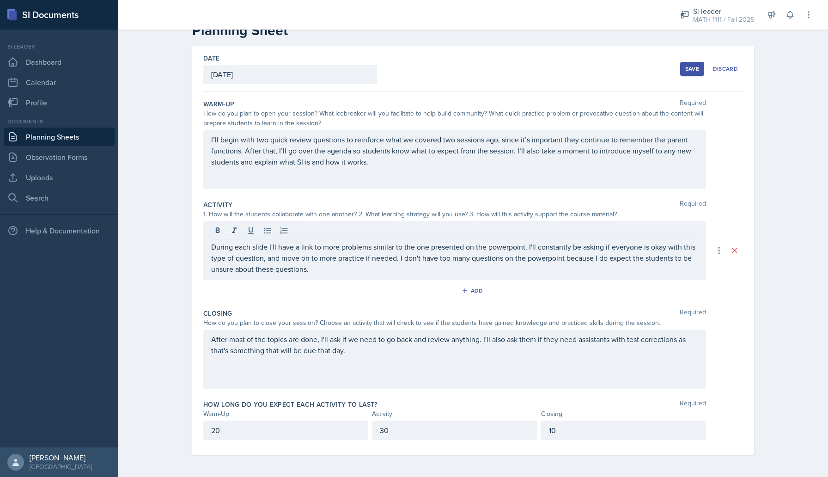
click at [257, 239] on div at bounding box center [454, 231] width 487 height 15
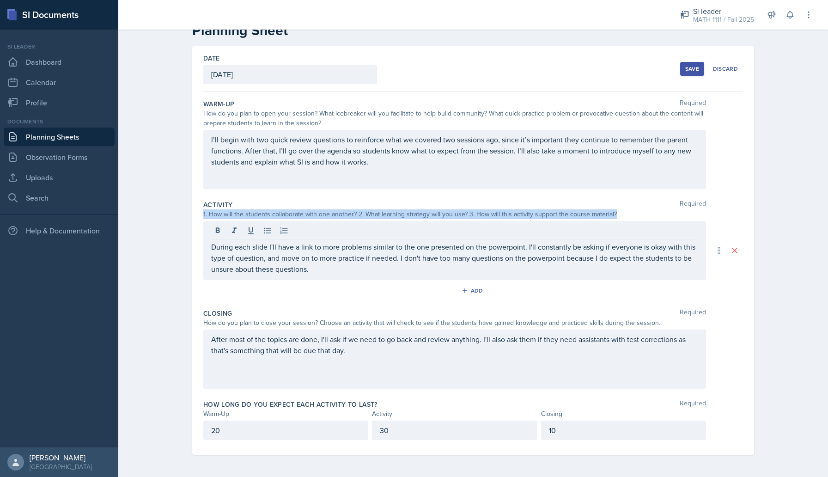
click at [257, 239] on div at bounding box center [454, 231] width 487 height 15
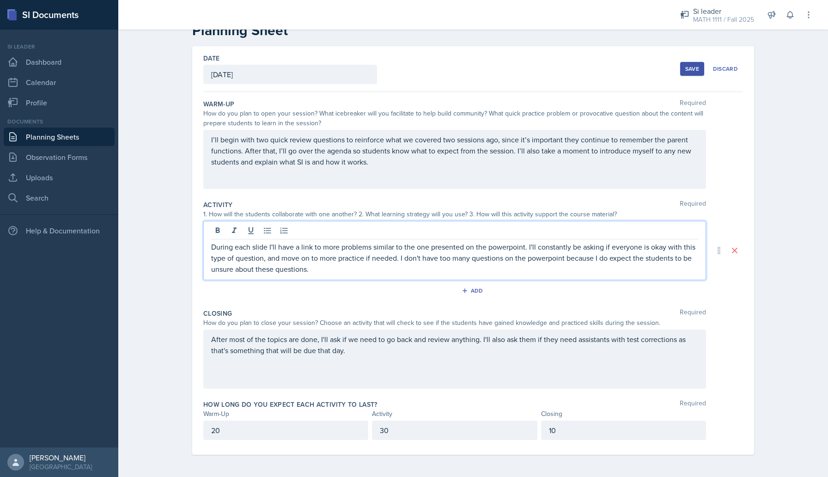
click at [252, 253] on p "During each slide I'll have a link to more problems similar to the one presente…" at bounding box center [454, 257] width 487 height 33
copy p "During each slide I'll have a link to more problems similar to the one presente…"
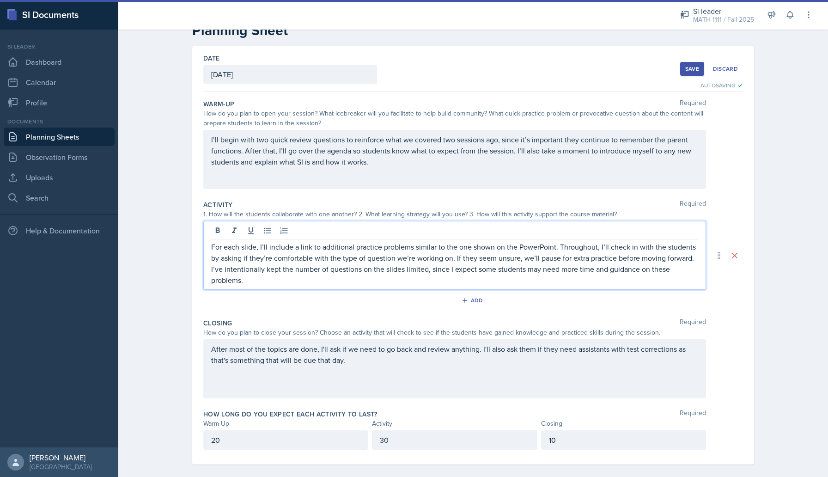
click at [284, 353] on div "After most of the topics are done, I'll ask if we need to go back and review an…" at bounding box center [454, 368] width 503 height 59
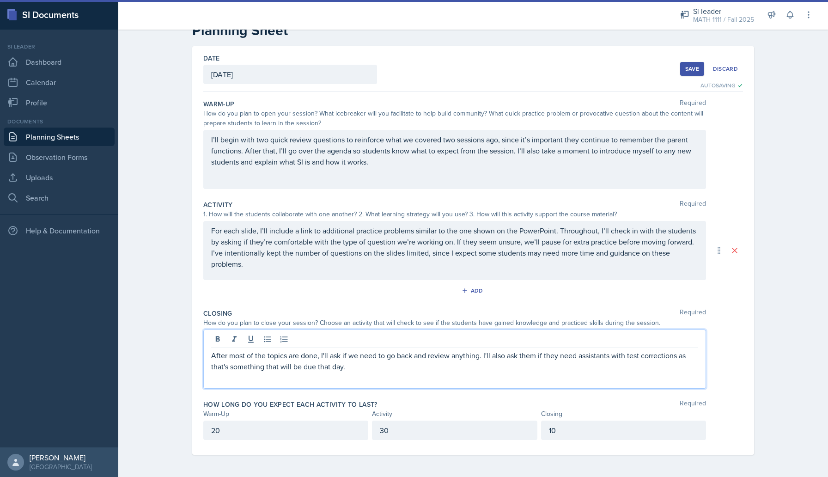
scroll to position [17, 0]
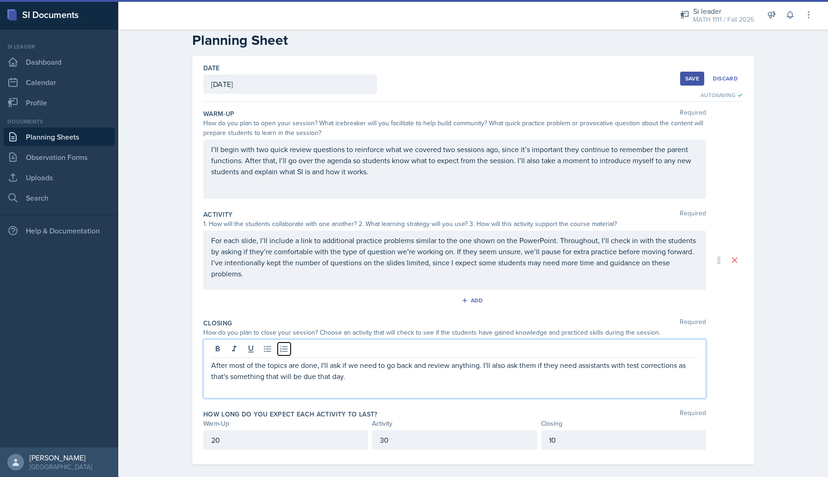
click at [284, 353] on icon at bounding box center [284, 348] width 9 height 9
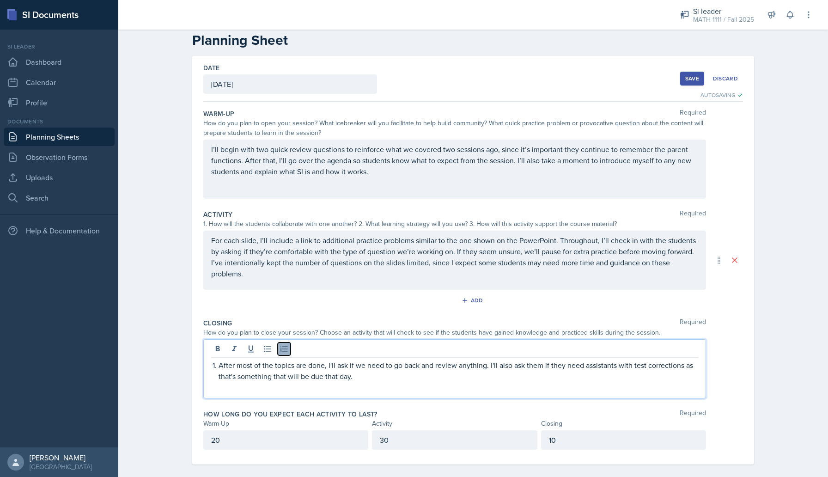
click at [280, 347] on icon at bounding box center [284, 348] width 9 height 9
click at [268, 365] on p "After most of the topics are done, I'll ask if we need to go back and review an…" at bounding box center [454, 371] width 487 height 22
copy p "After most of the topics are done, I'll ask if we need to go back and review an…"
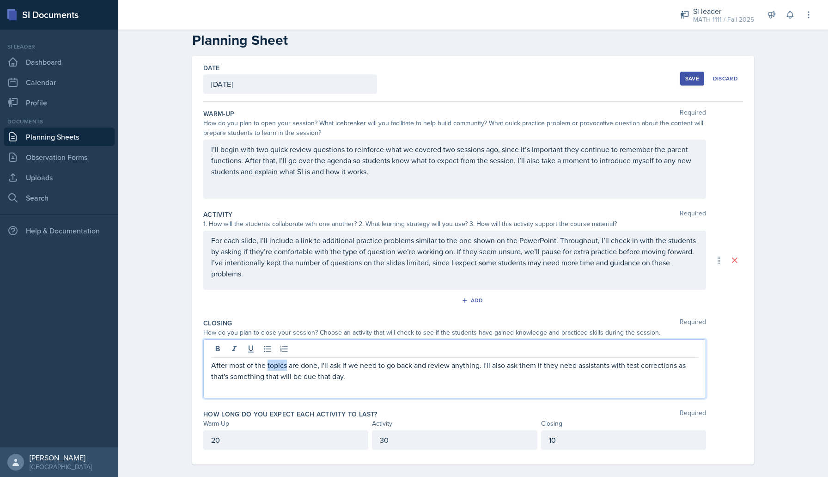
click at [305, 373] on p "After most of the topics are done, I'll ask if we need to go back and review an…" at bounding box center [454, 371] width 487 height 22
click at [55, 182] on link "Uploads" at bounding box center [59, 177] width 111 height 18
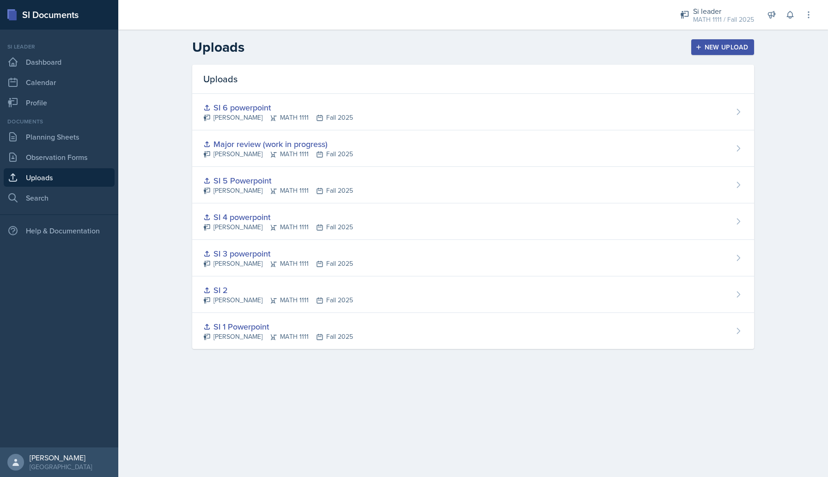
click at [746, 50] on div "New Upload" at bounding box center [723, 46] width 51 height 7
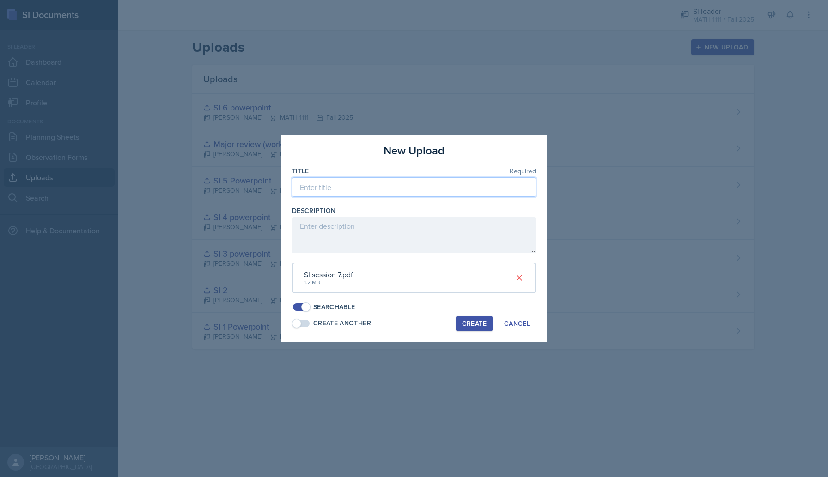
click at [398, 187] on input at bounding box center [414, 186] width 244 height 19
type input "SI 7 Powerpoint"
click at [477, 323] on div "Create" at bounding box center [474, 323] width 24 height 7
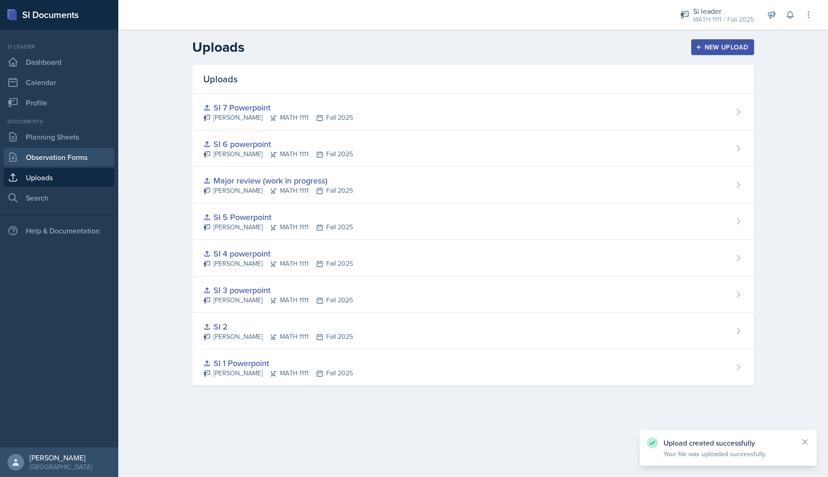
click at [65, 158] on link "Observation Forms" at bounding box center [59, 157] width 111 height 18
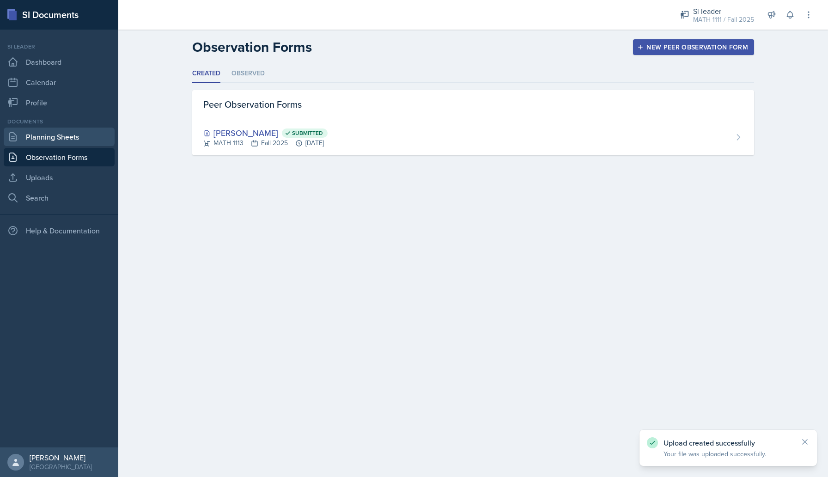
click at [65, 136] on link "Planning Sheets" at bounding box center [59, 137] width 111 height 18
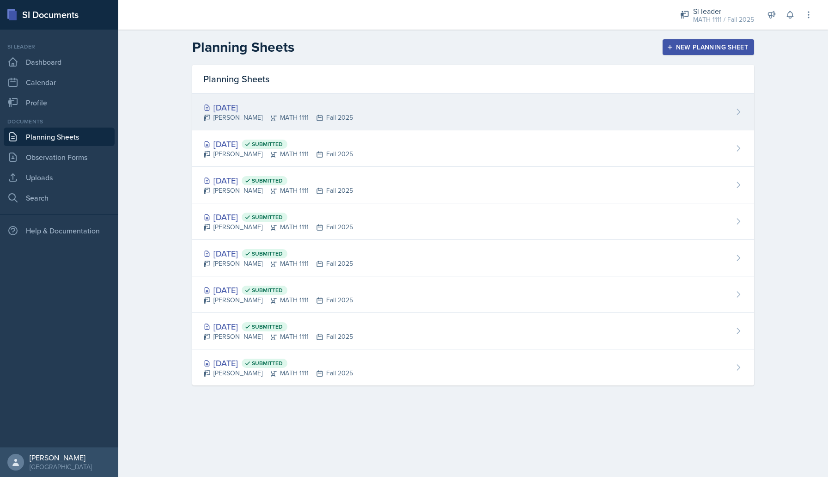
click at [321, 121] on div "[PERSON_NAME] MATH 1111 Fall 2025" at bounding box center [278, 118] width 150 height 10
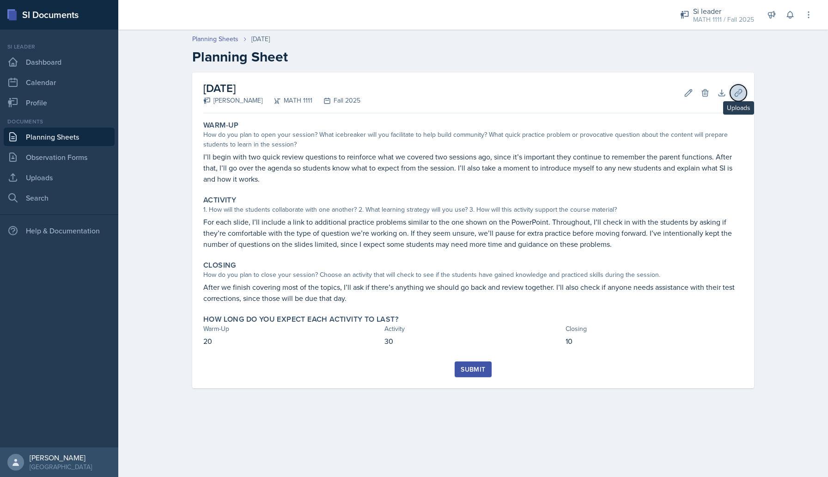
click at [741, 90] on icon at bounding box center [738, 92] width 9 height 9
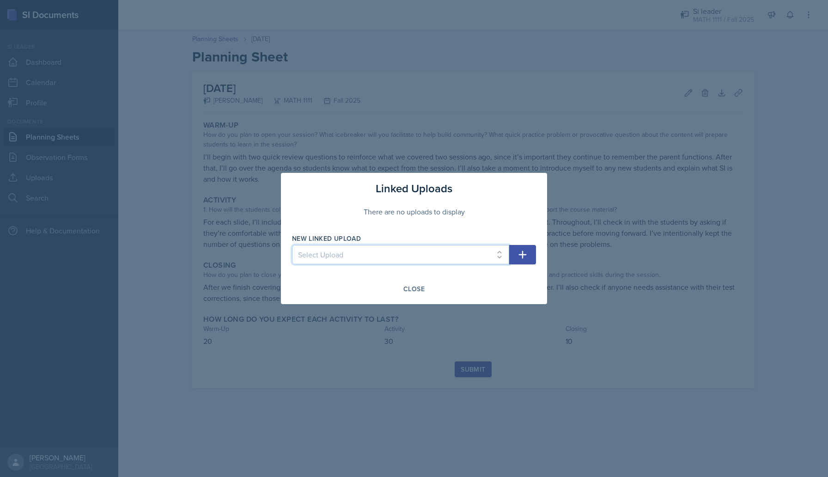
click at [435, 253] on select "Select Upload SI 1 Powerpoint SI 2 SI 3 powerpoint SI 4 powerpoint SI 5 Powerpo…" at bounding box center [400, 254] width 217 height 19
select select "4eaeb494-eb11-4a91-93b6-4180a02660f3"
click at [292, 245] on select "Select Upload SI 1 Powerpoint SI 2 SI 3 powerpoint SI 4 powerpoint SI 5 Powerpo…" at bounding box center [400, 254] width 217 height 19
click at [520, 260] on icon "button" at bounding box center [522, 254] width 11 height 11
select select
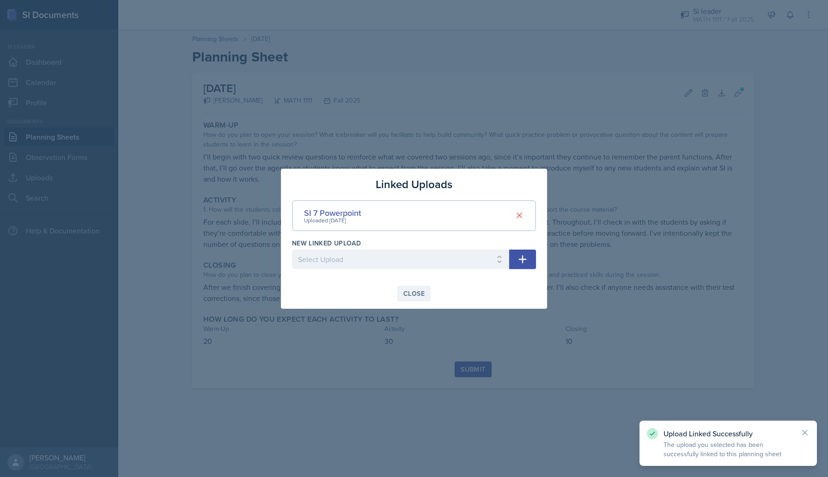
click at [416, 292] on div "Close" at bounding box center [414, 293] width 21 height 7
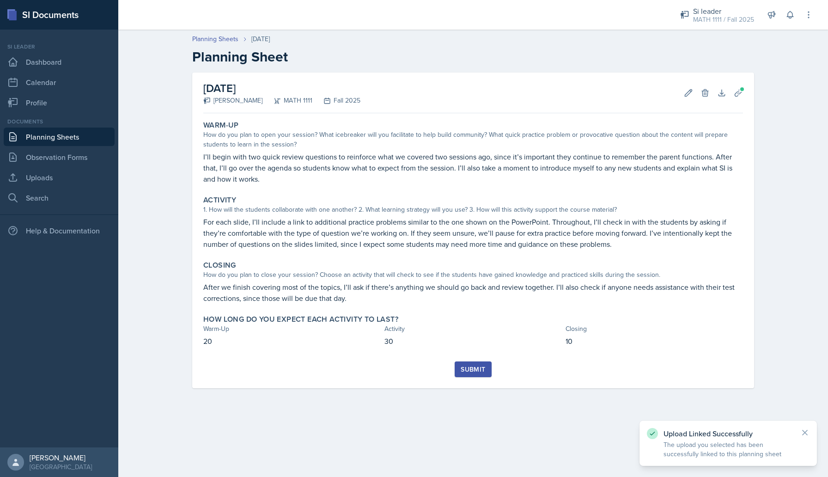
click at [468, 371] on div "Submit" at bounding box center [473, 369] width 24 height 7
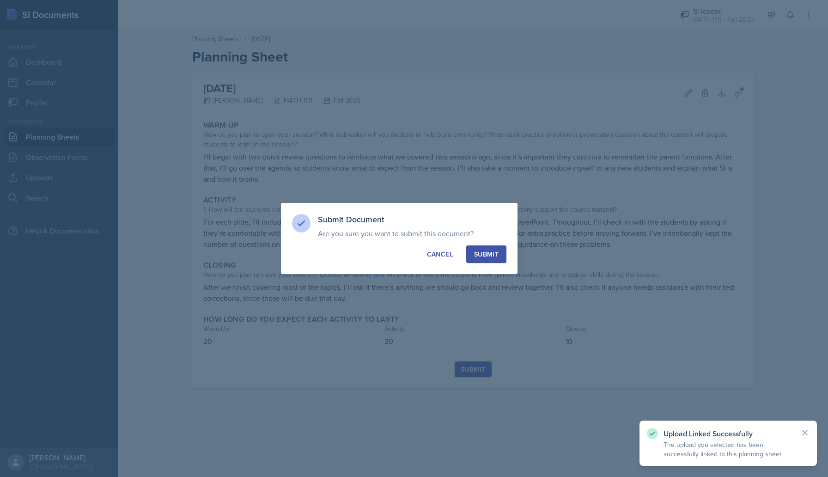
click at [478, 248] on button "Submit" at bounding box center [486, 254] width 40 height 18
